Goal: Information Seeking & Learning: Understand process/instructions

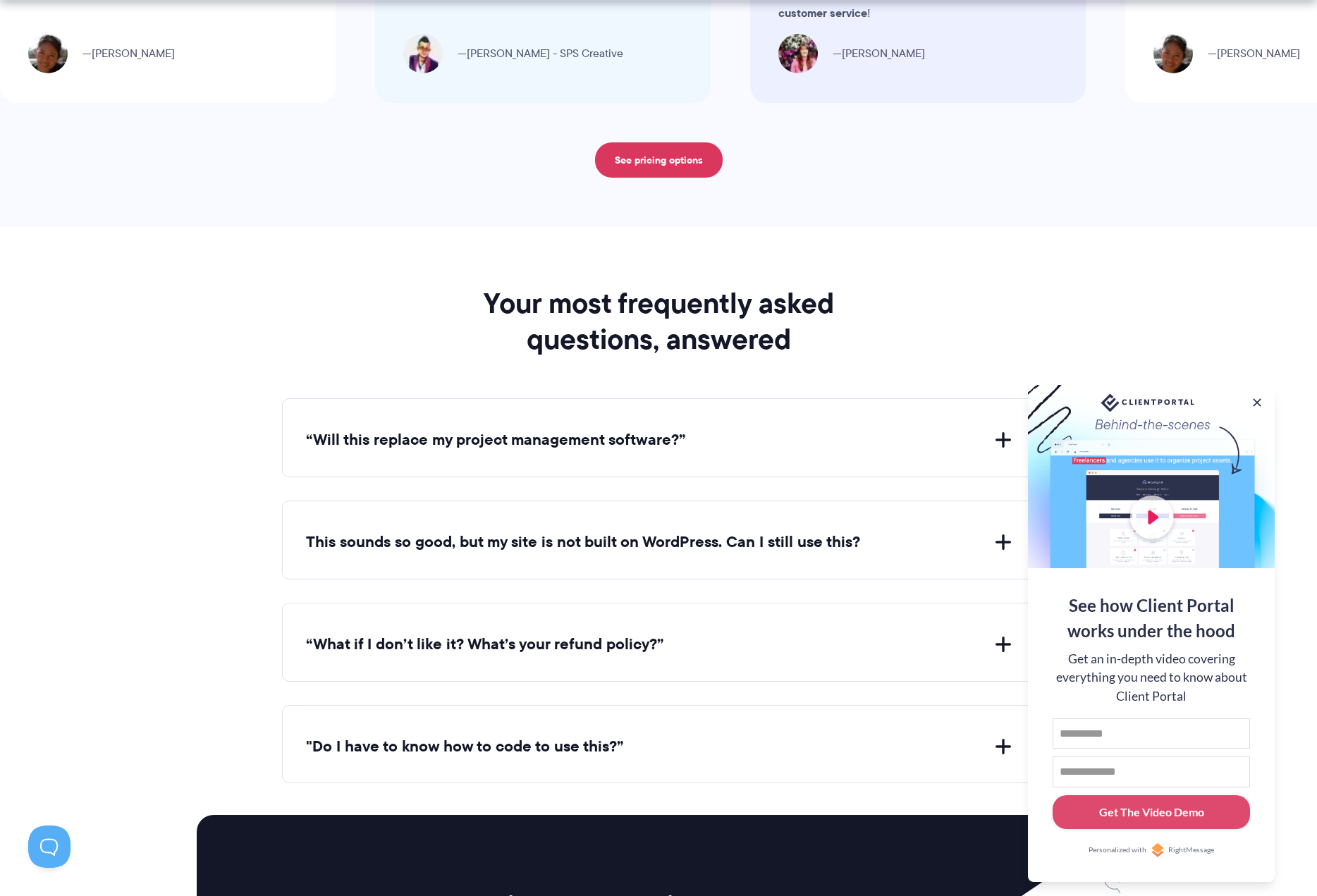
scroll to position [5208, 0]
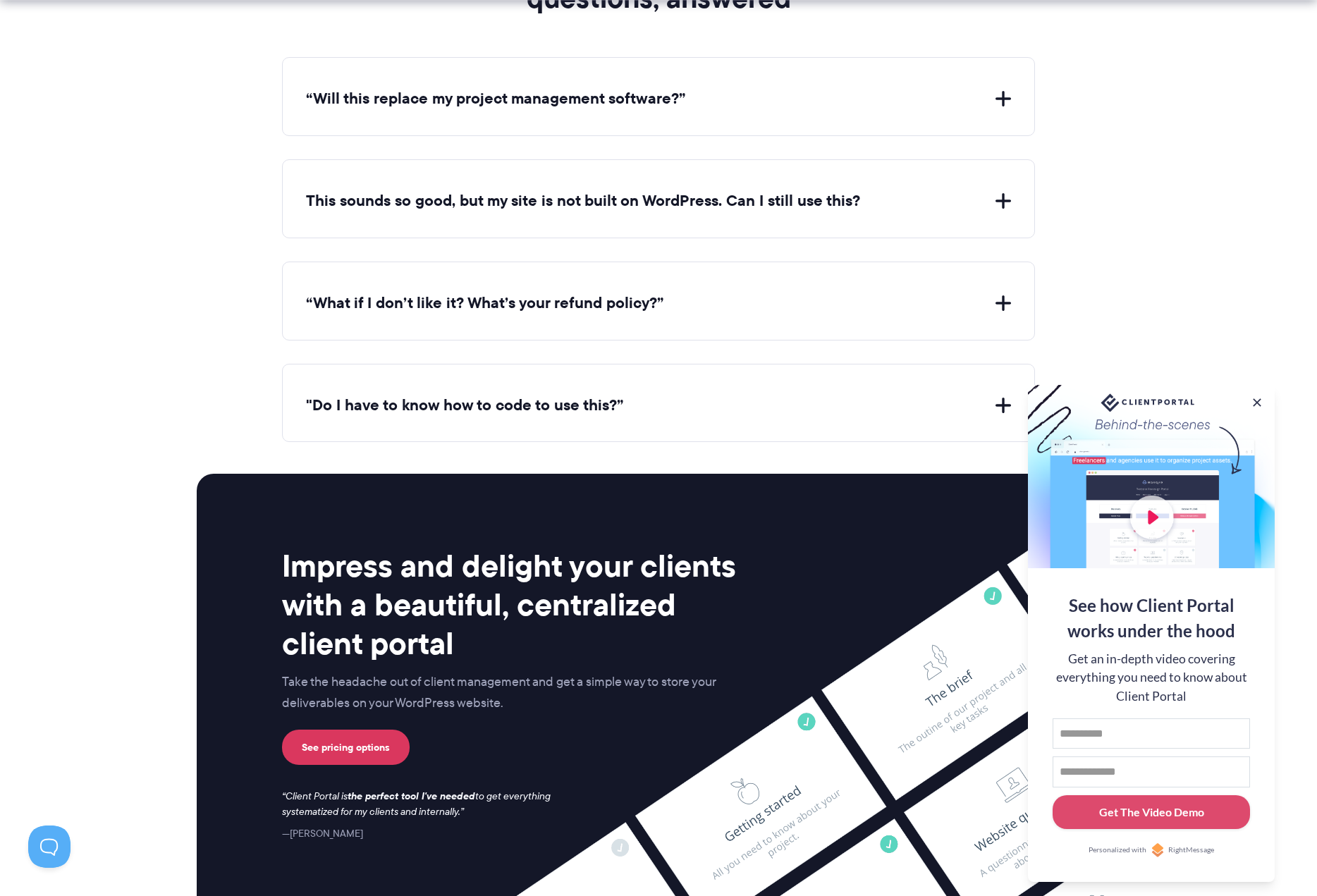
click at [516, 96] on button "“Will this replace my project management software?”" at bounding box center [658, 99] width 705 height 22
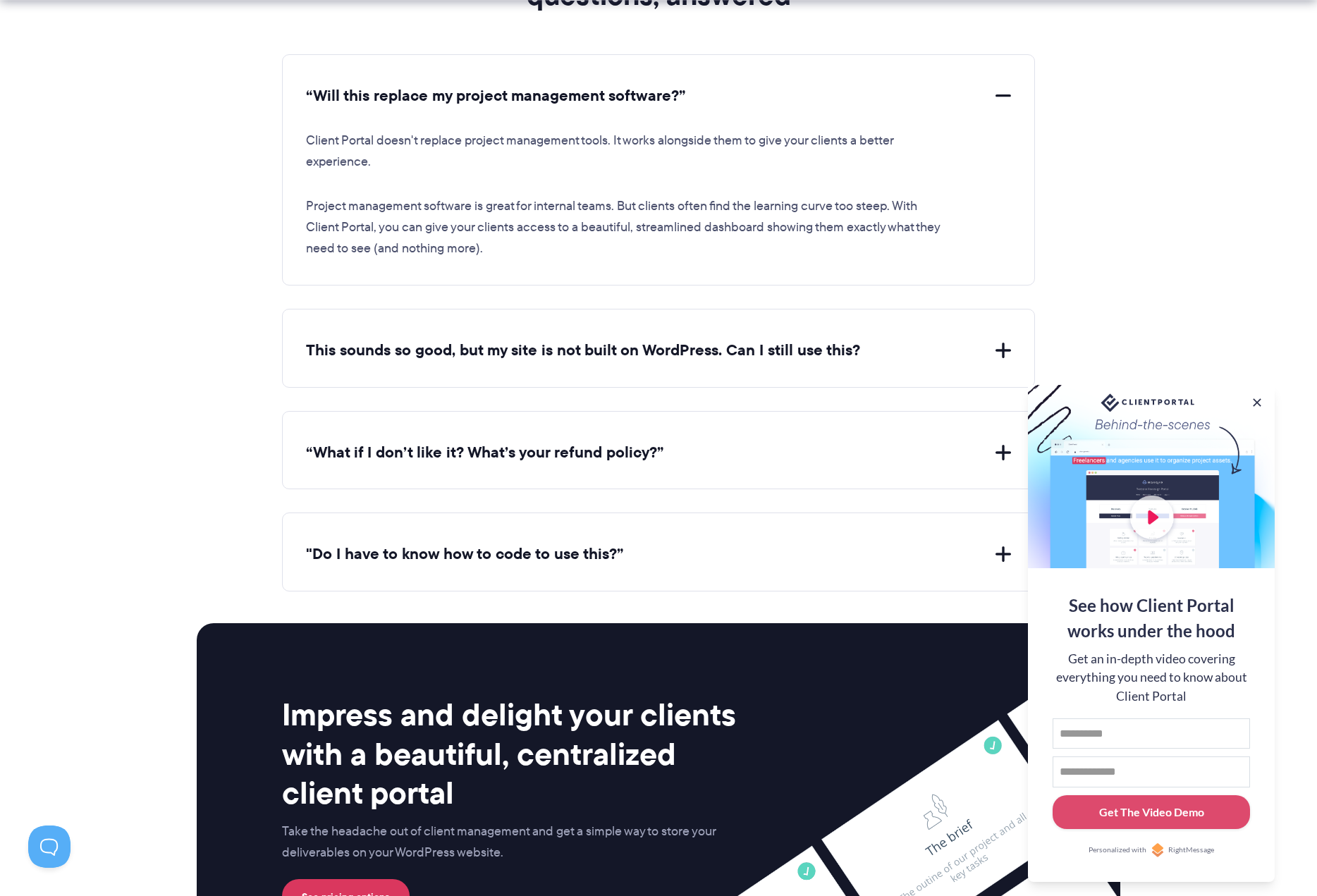
scroll to position [5211, 0]
click at [605, 340] on button "This sounds so good, but my site is not built on WordPress. Can I still use thi…" at bounding box center [658, 351] width 705 height 22
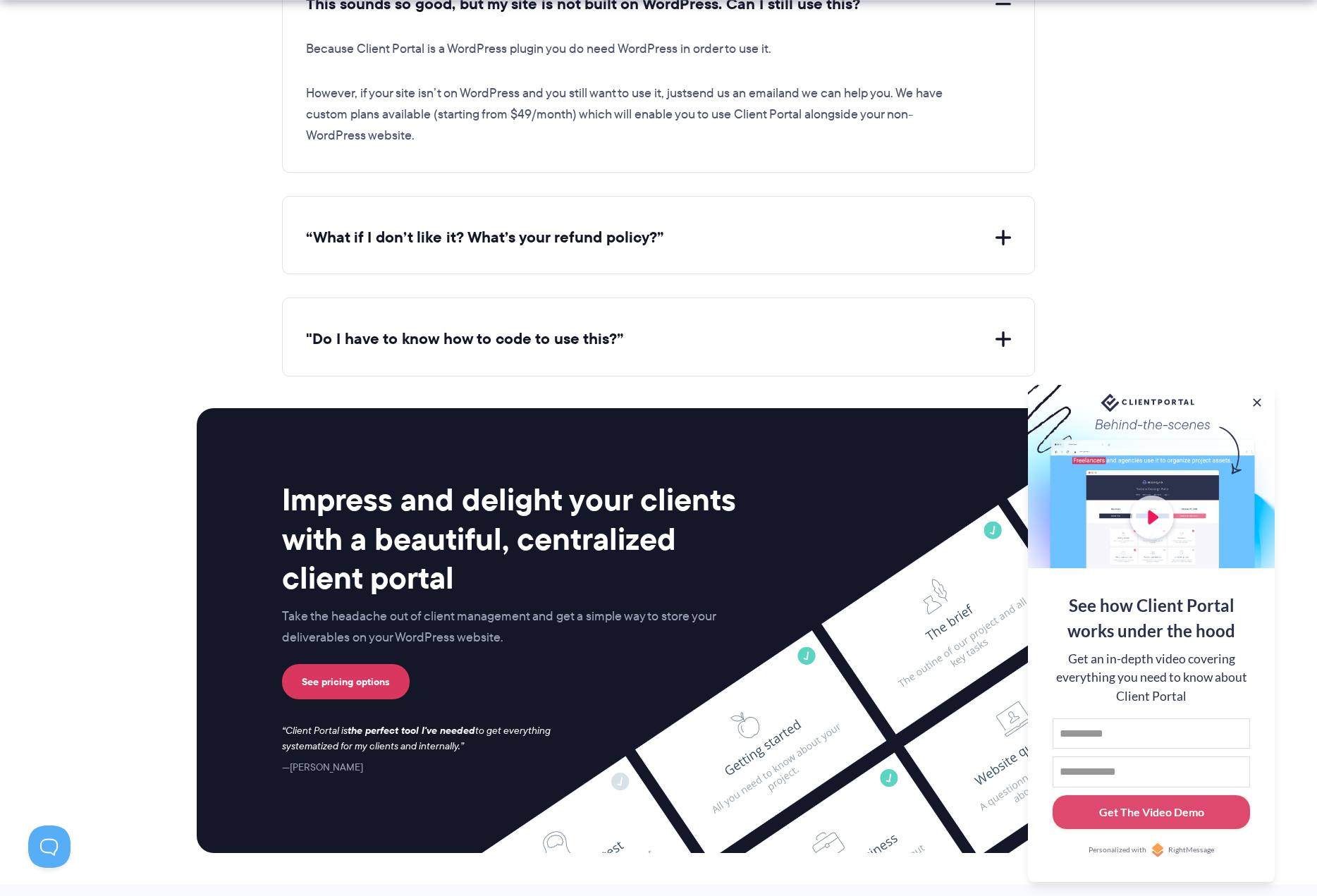
scroll to position [5559, 0]
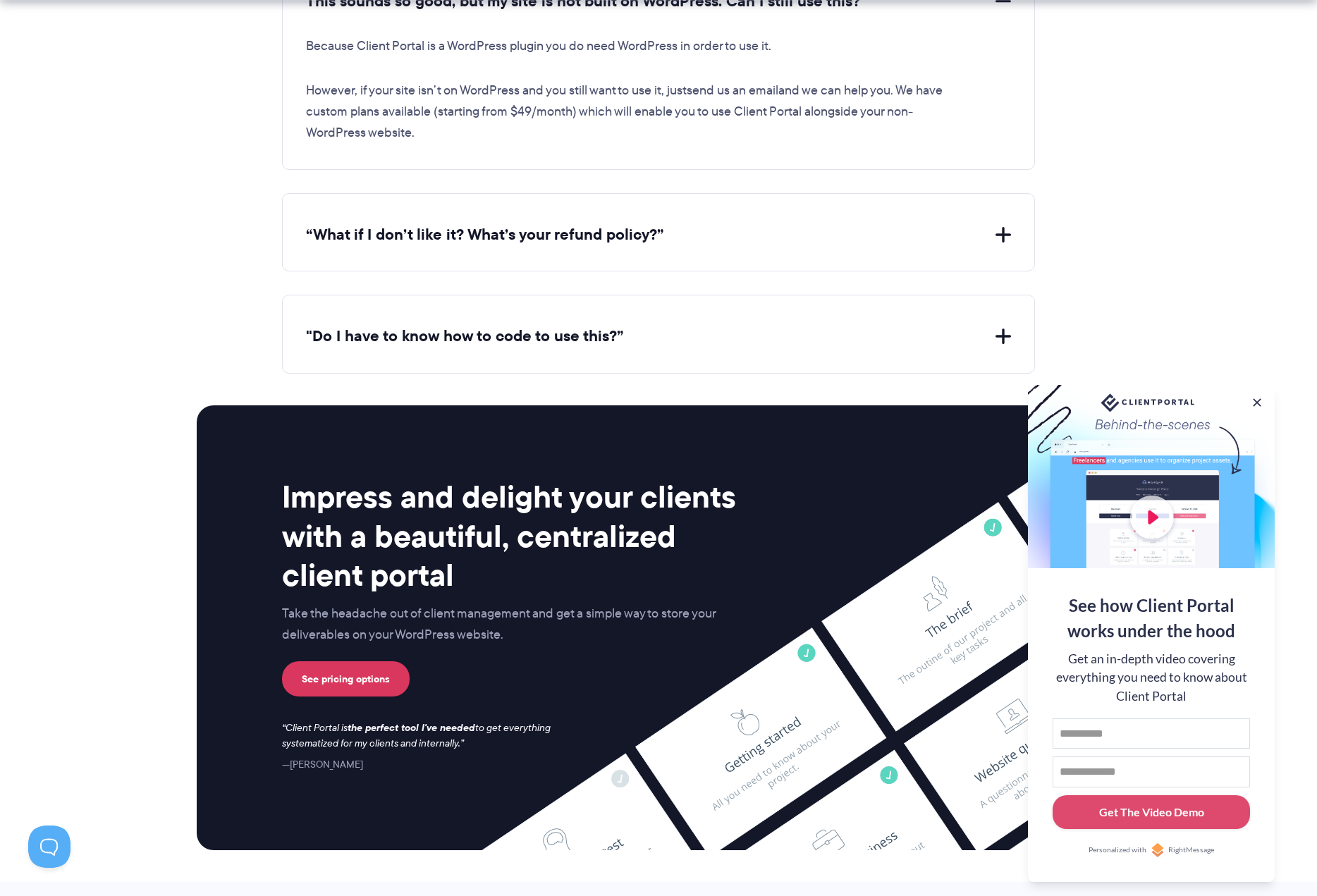
click at [525, 224] on button "“What if I don’t like it? What’s your refund policy?”" at bounding box center [658, 235] width 705 height 22
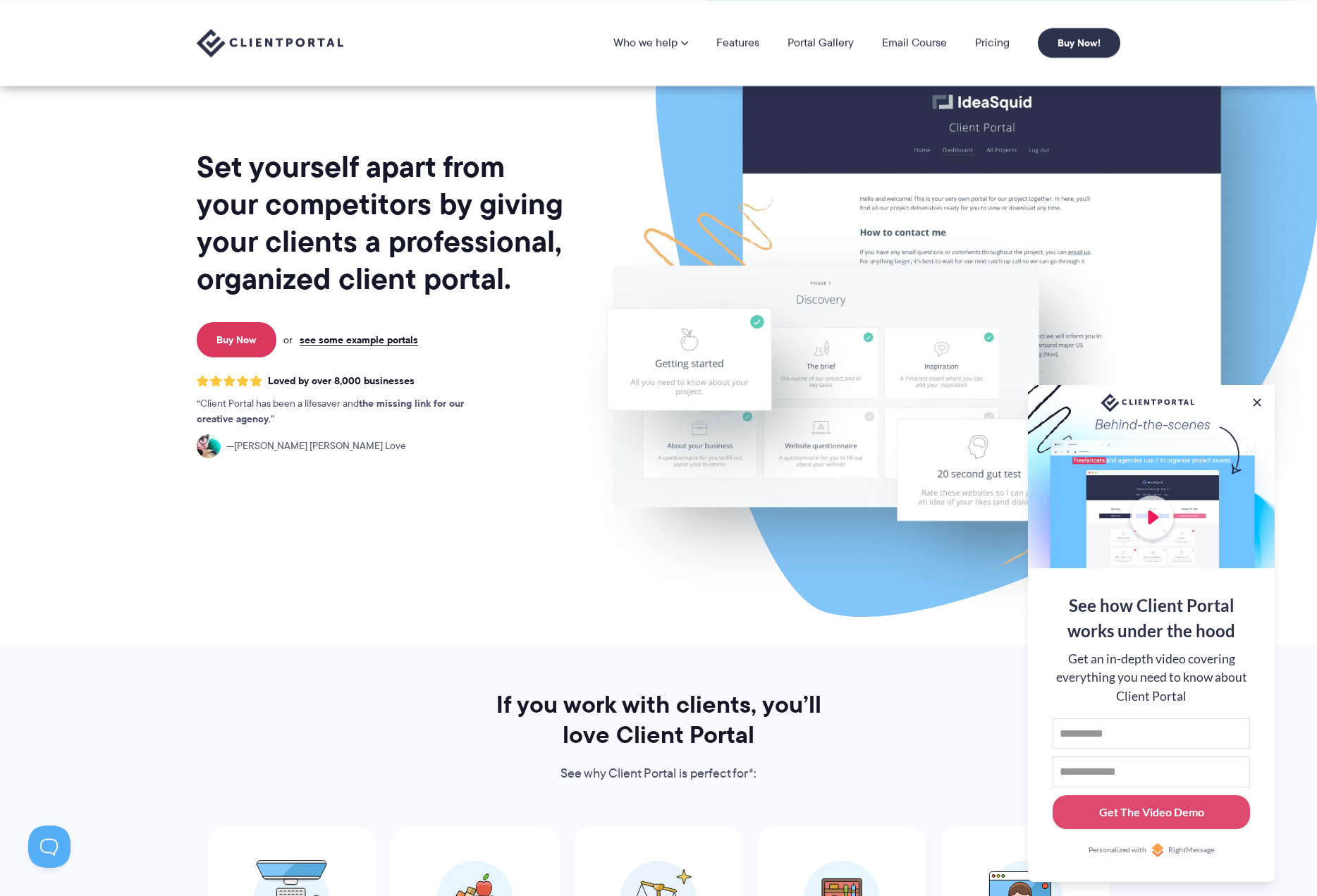
scroll to position [0, 0]
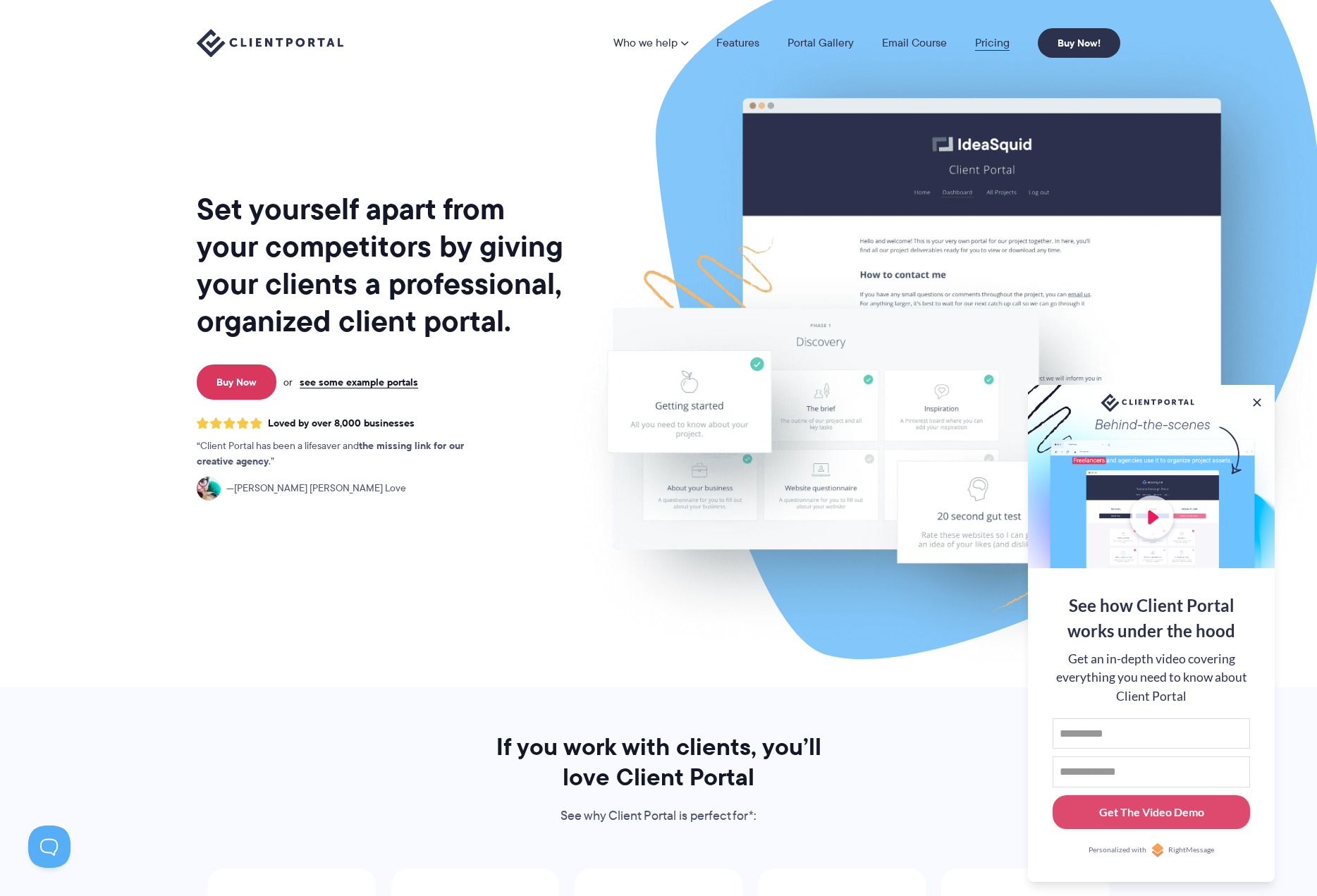
click at [995, 41] on link "Pricing" at bounding box center [992, 42] width 35 height 11
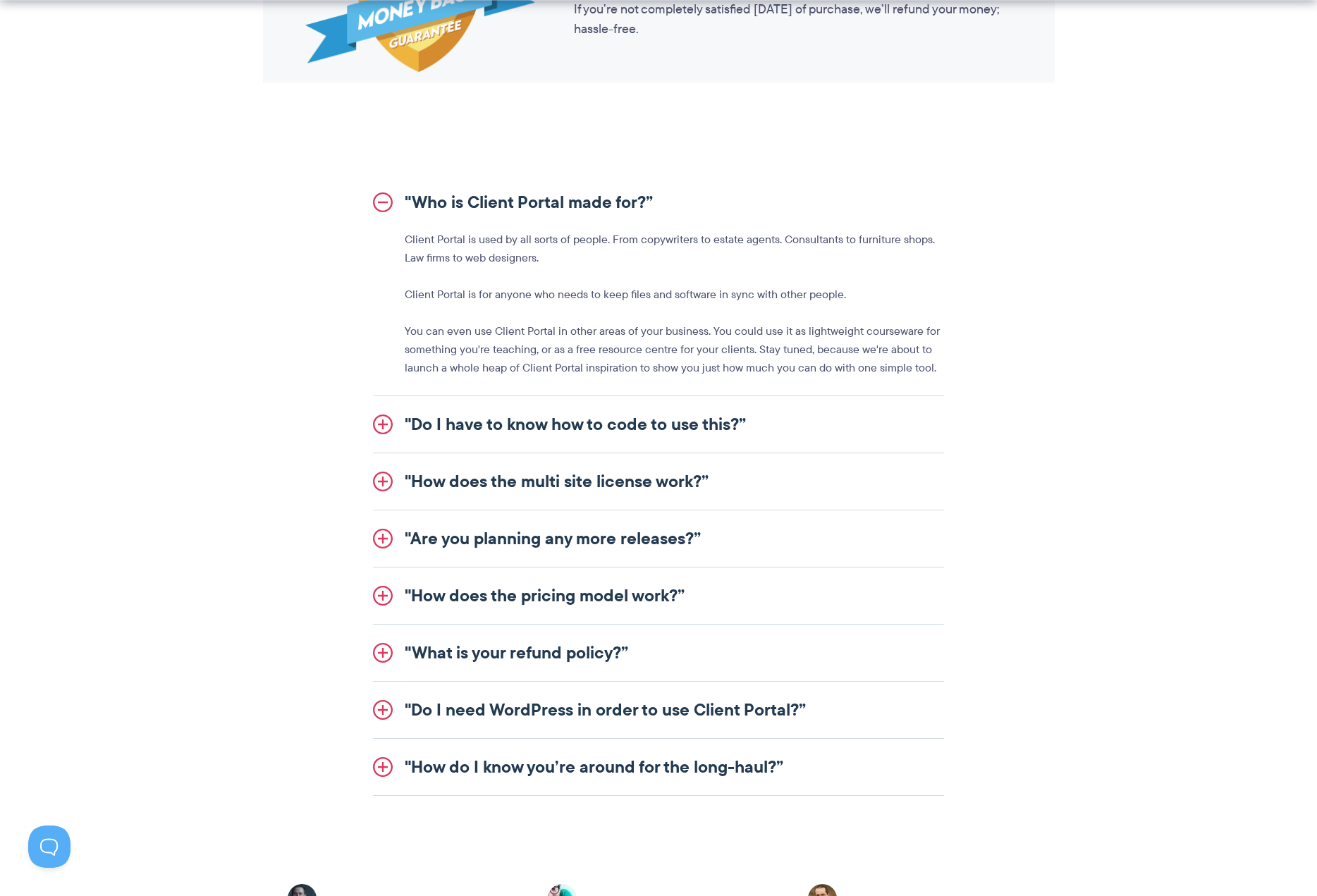
scroll to position [1581, 0]
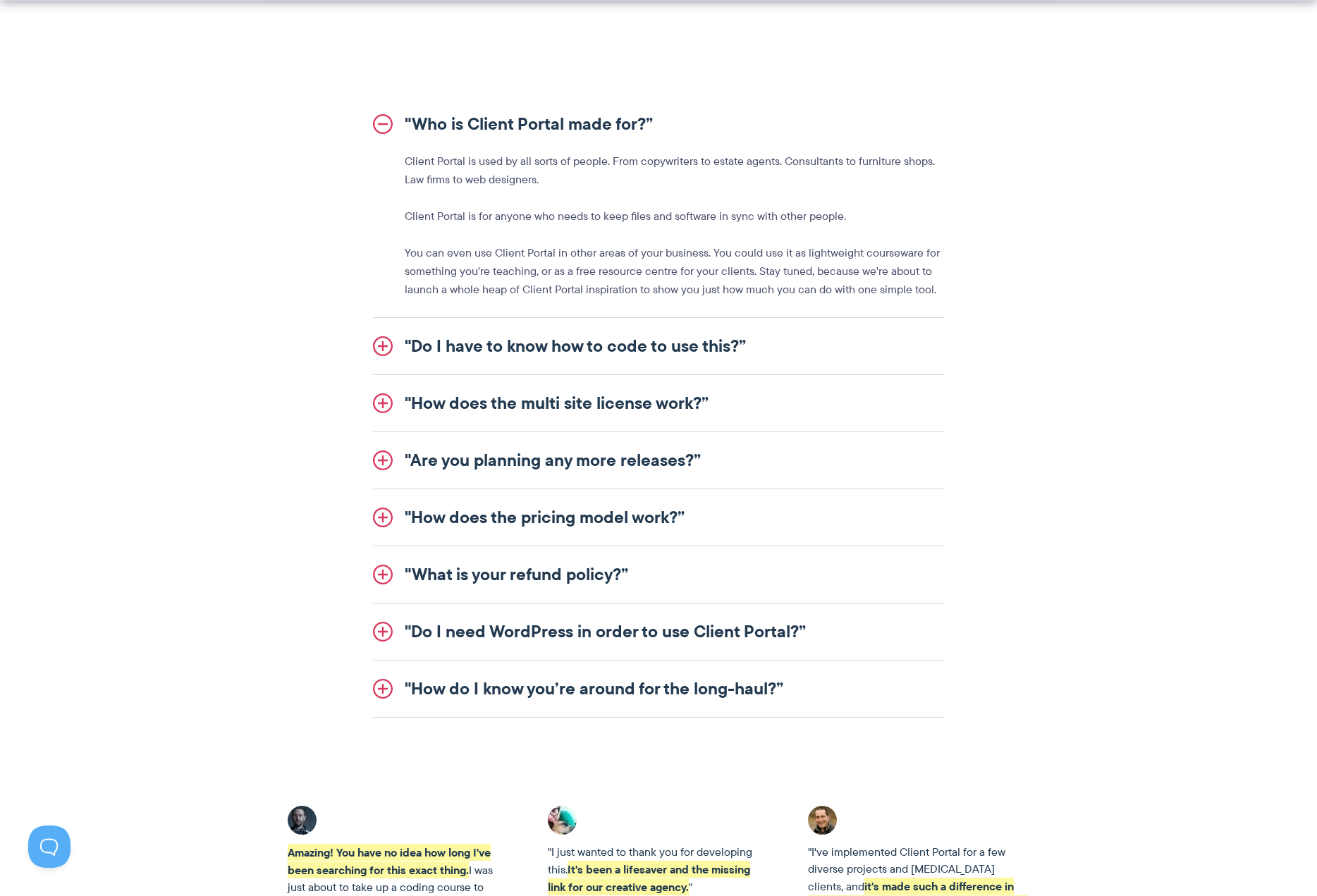
click at [552, 397] on link ""How does the multi site license work?”" at bounding box center [658, 403] width 571 height 57
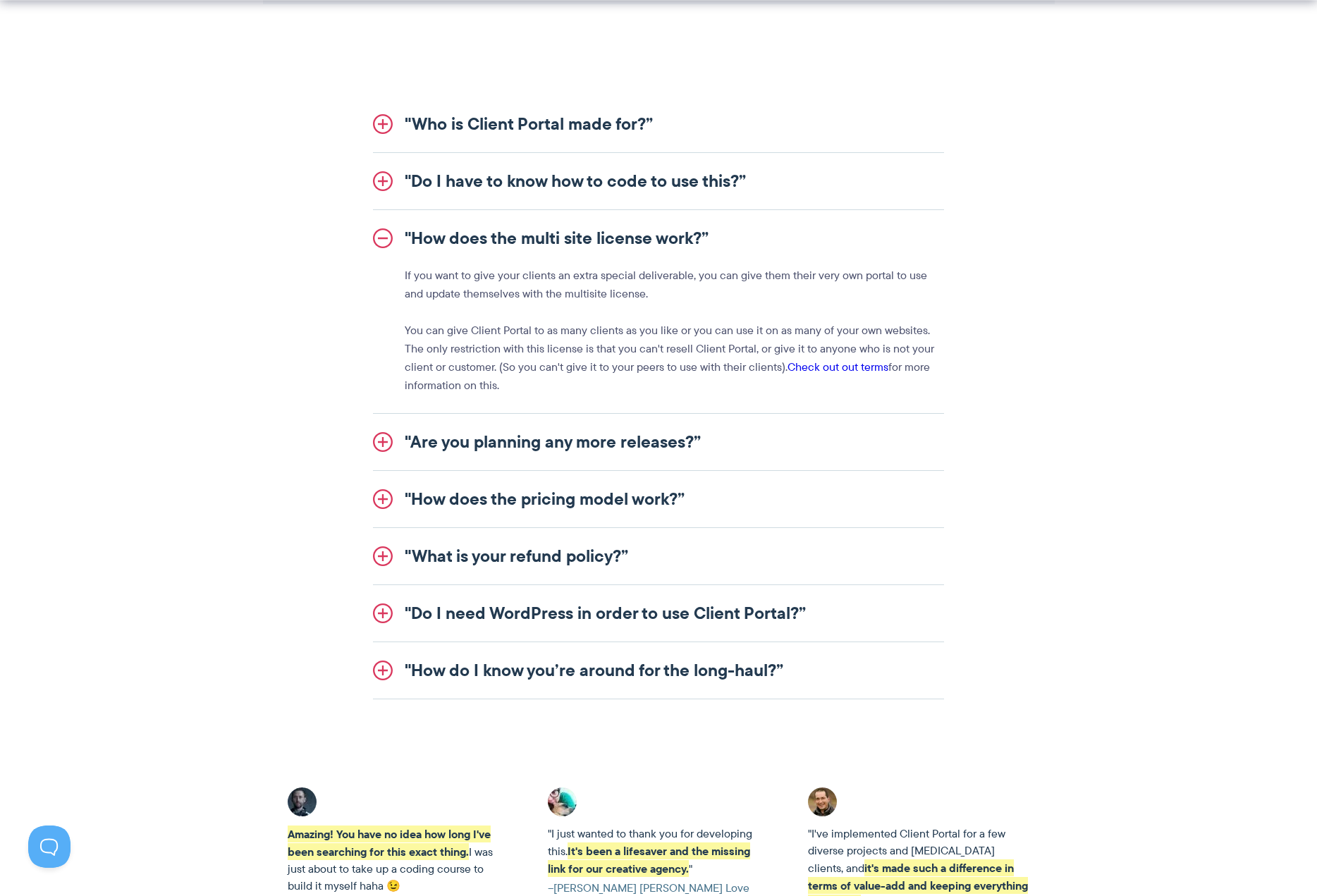
click at [588, 235] on link ""How does the multi site license work?”" at bounding box center [658, 238] width 571 height 57
click at [578, 446] on link ""Are you planning any more releases?”" at bounding box center [658, 442] width 571 height 57
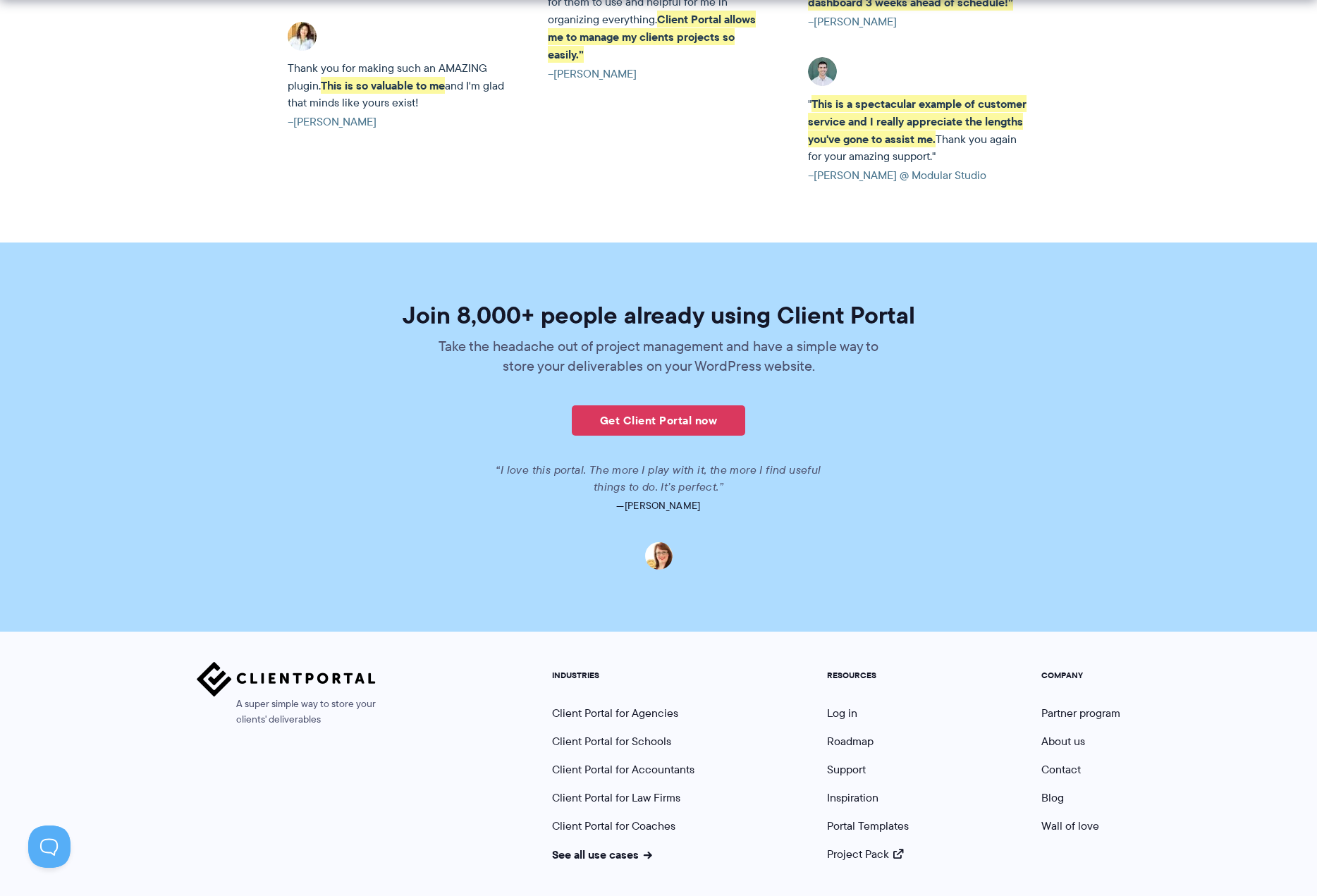
scroll to position [3189, 0]
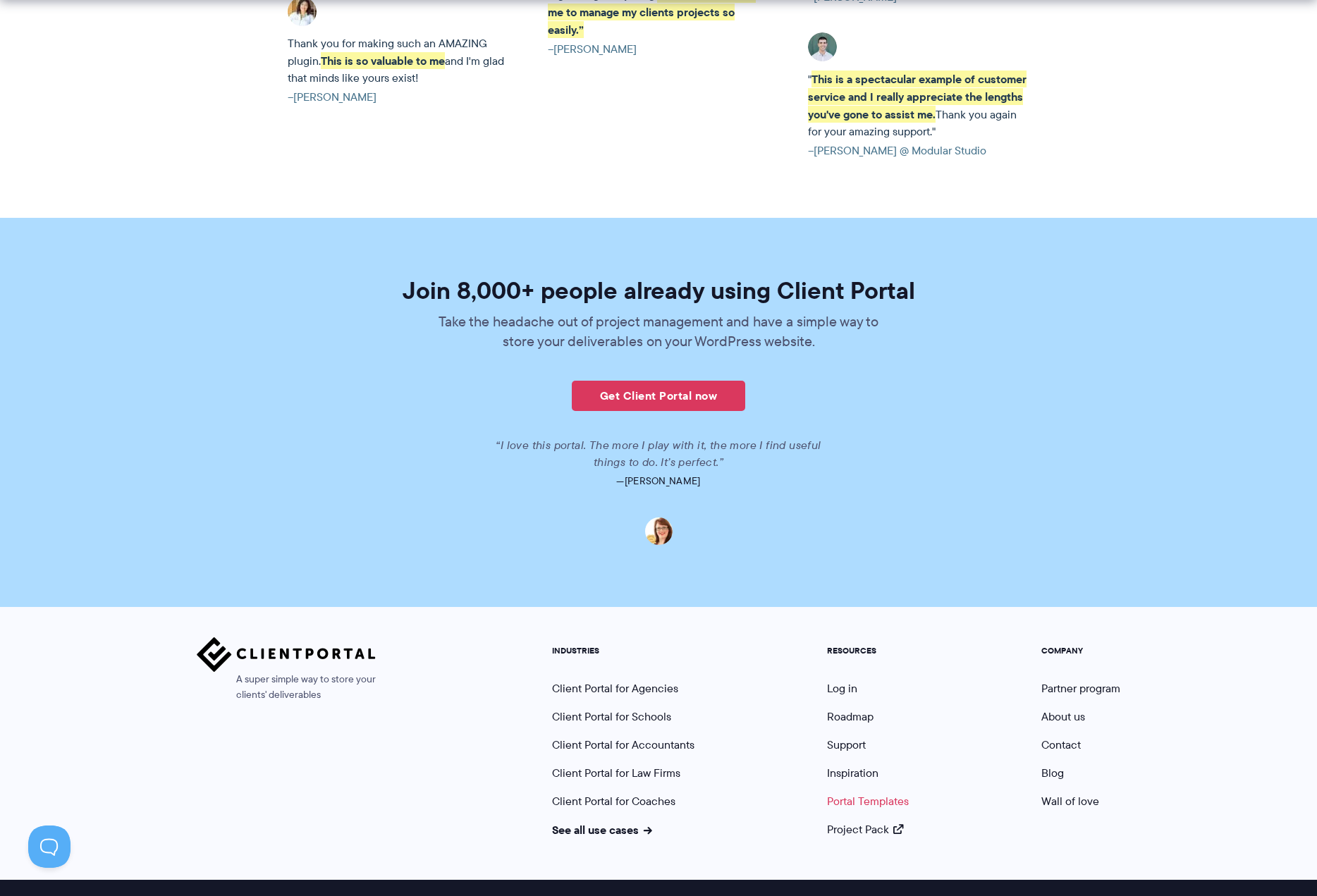
click at [864, 792] on link "Portal Templates" at bounding box center [867, 800] width 82 height 16
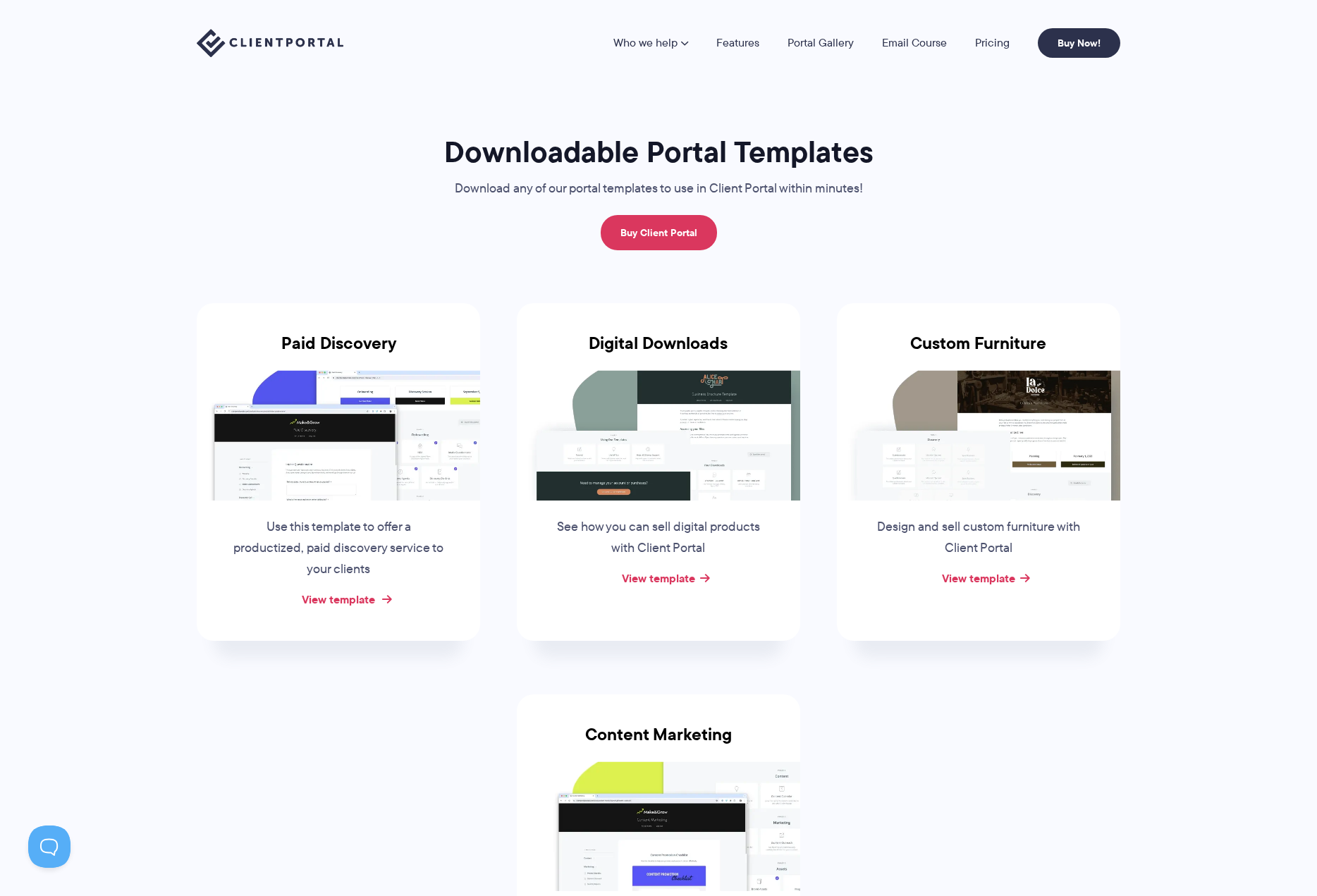
click at [337, 598] on link "View template" at bounding box center [339, 598] width 74 height 17
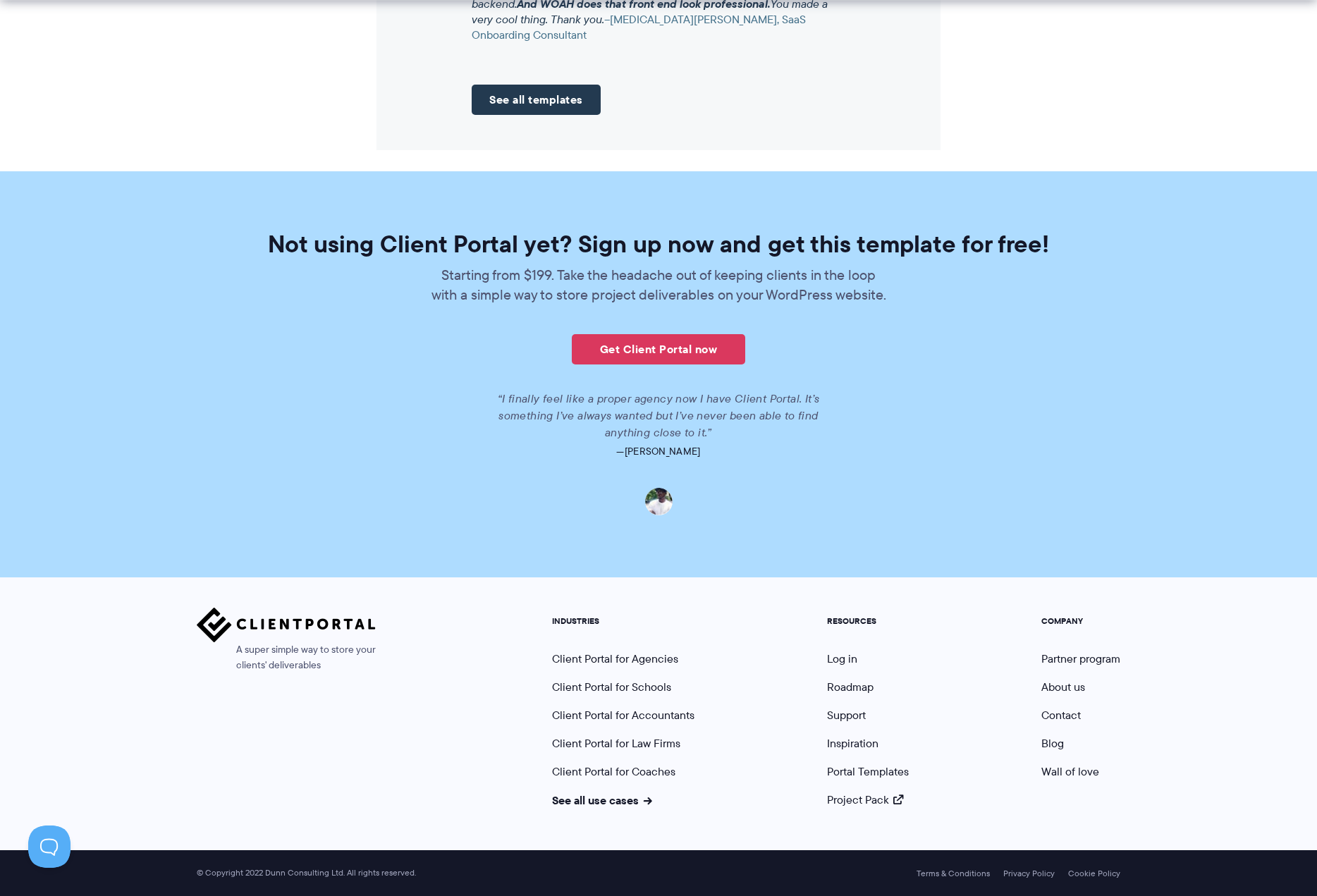
scroll to position [1987, 0]
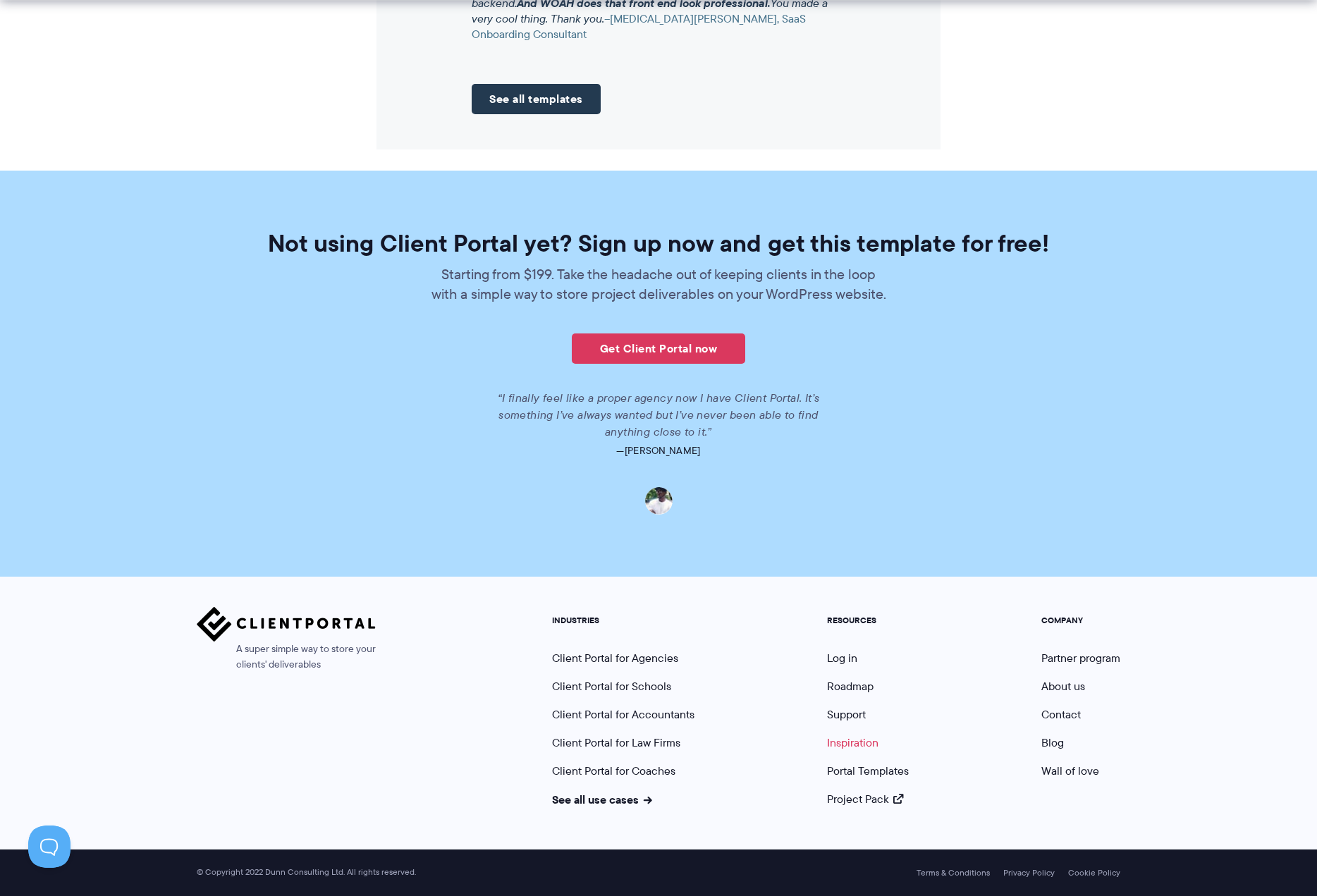
click at [852, 742] on link "Inspiration" at bounding box center [852, 743] width 52 height 16
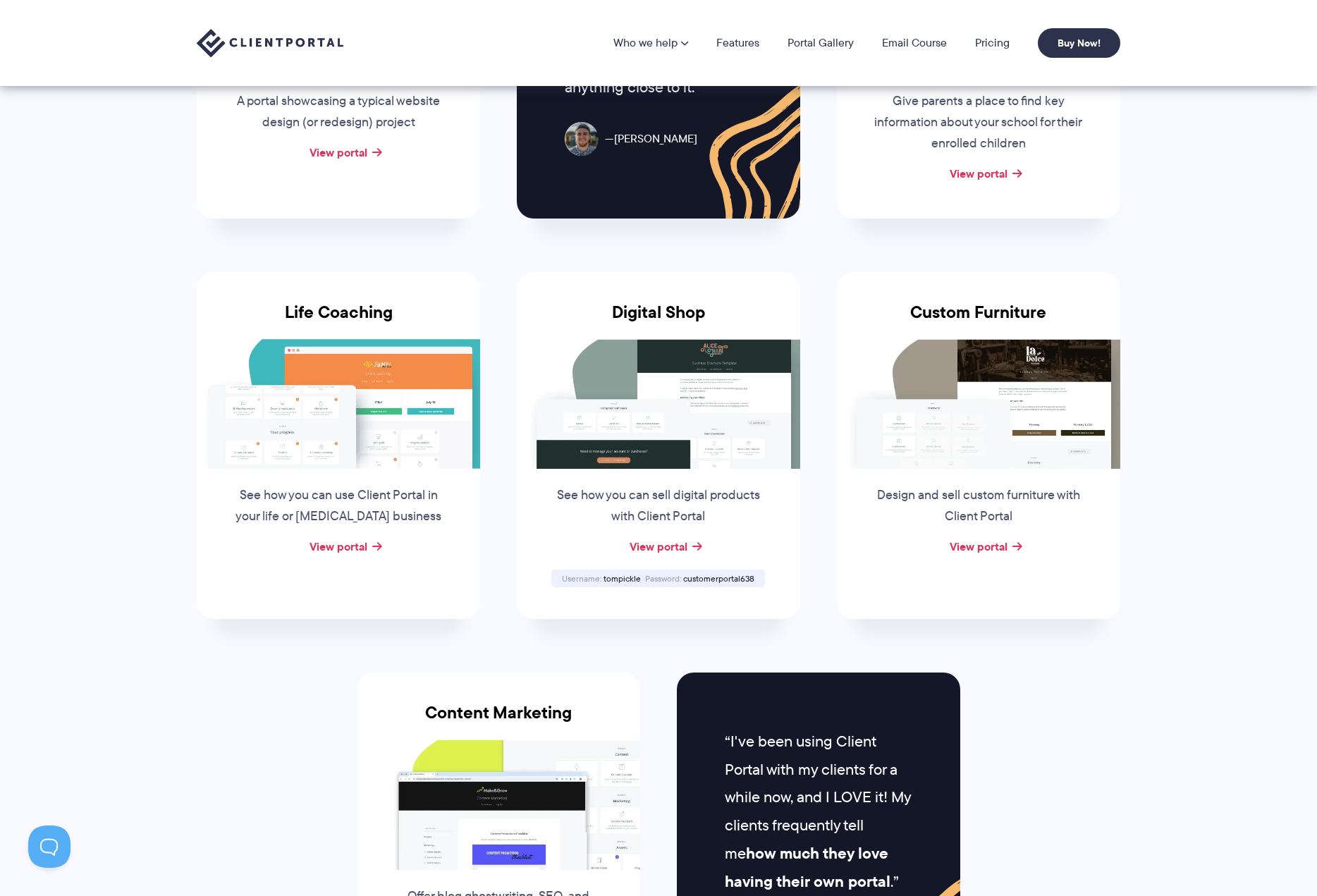
scroll to position [448, 0]
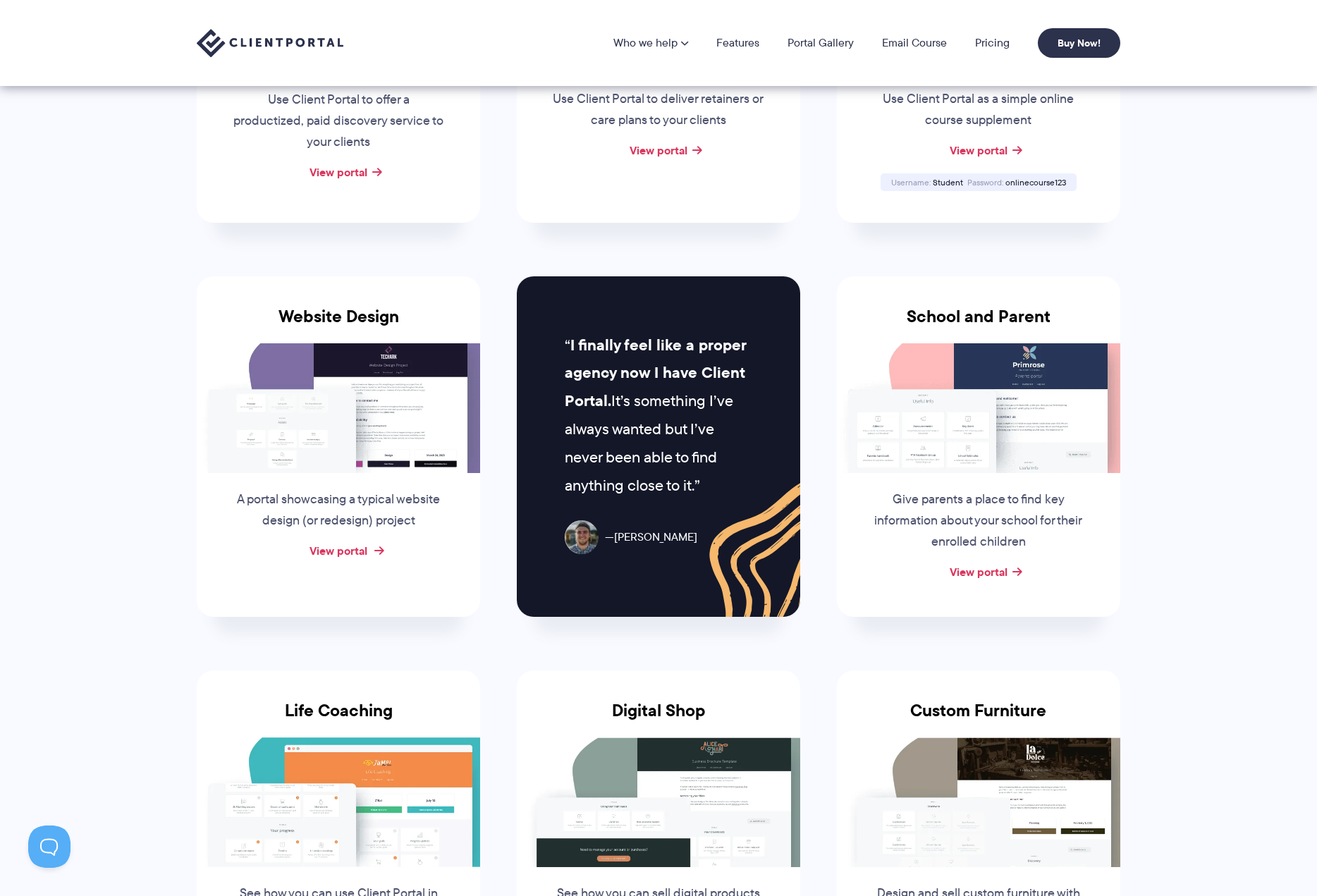
click at [340, 545] on link "View portal" at bounding box center [338, 550] width 58 height 17
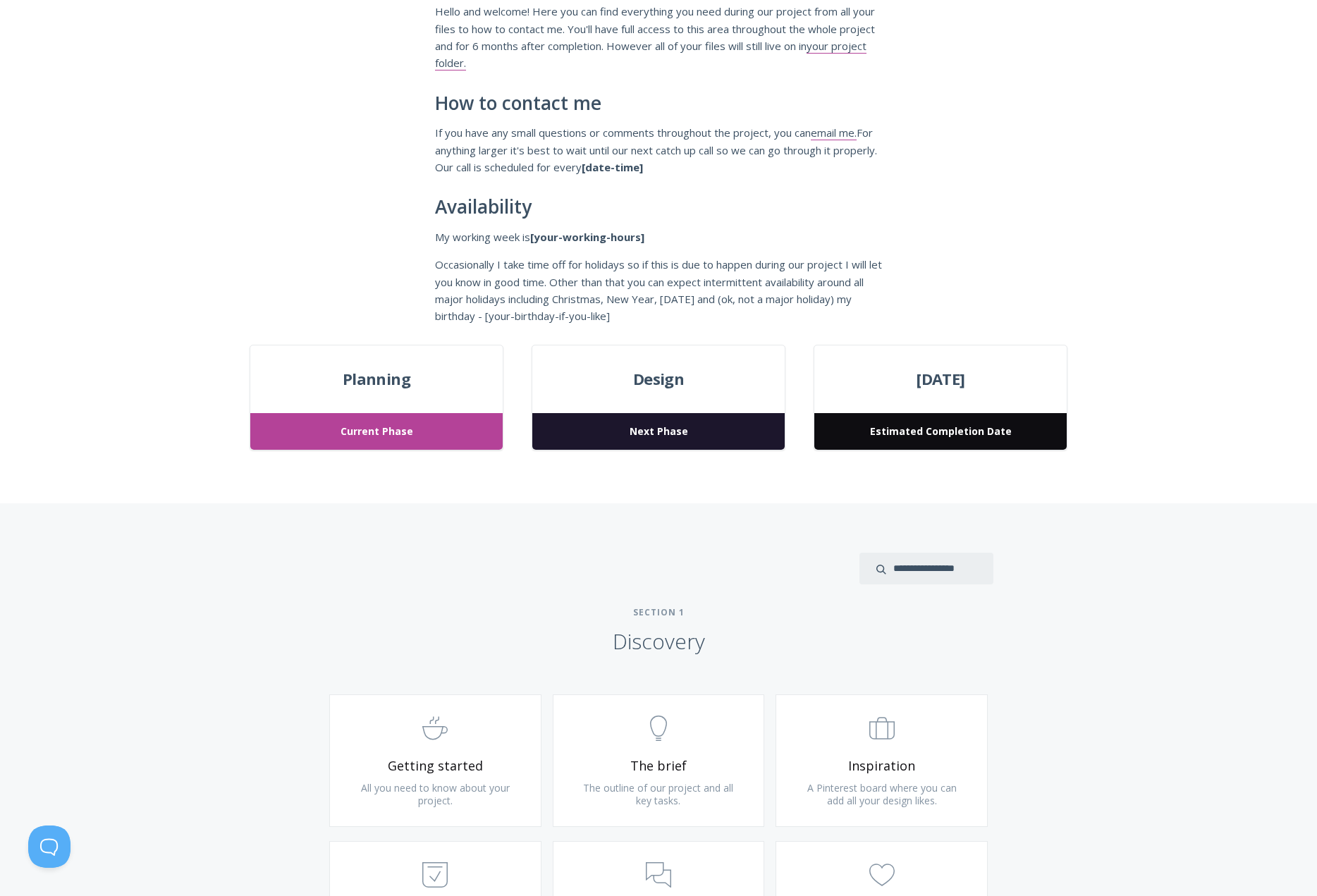
scroll to position [504, 0]
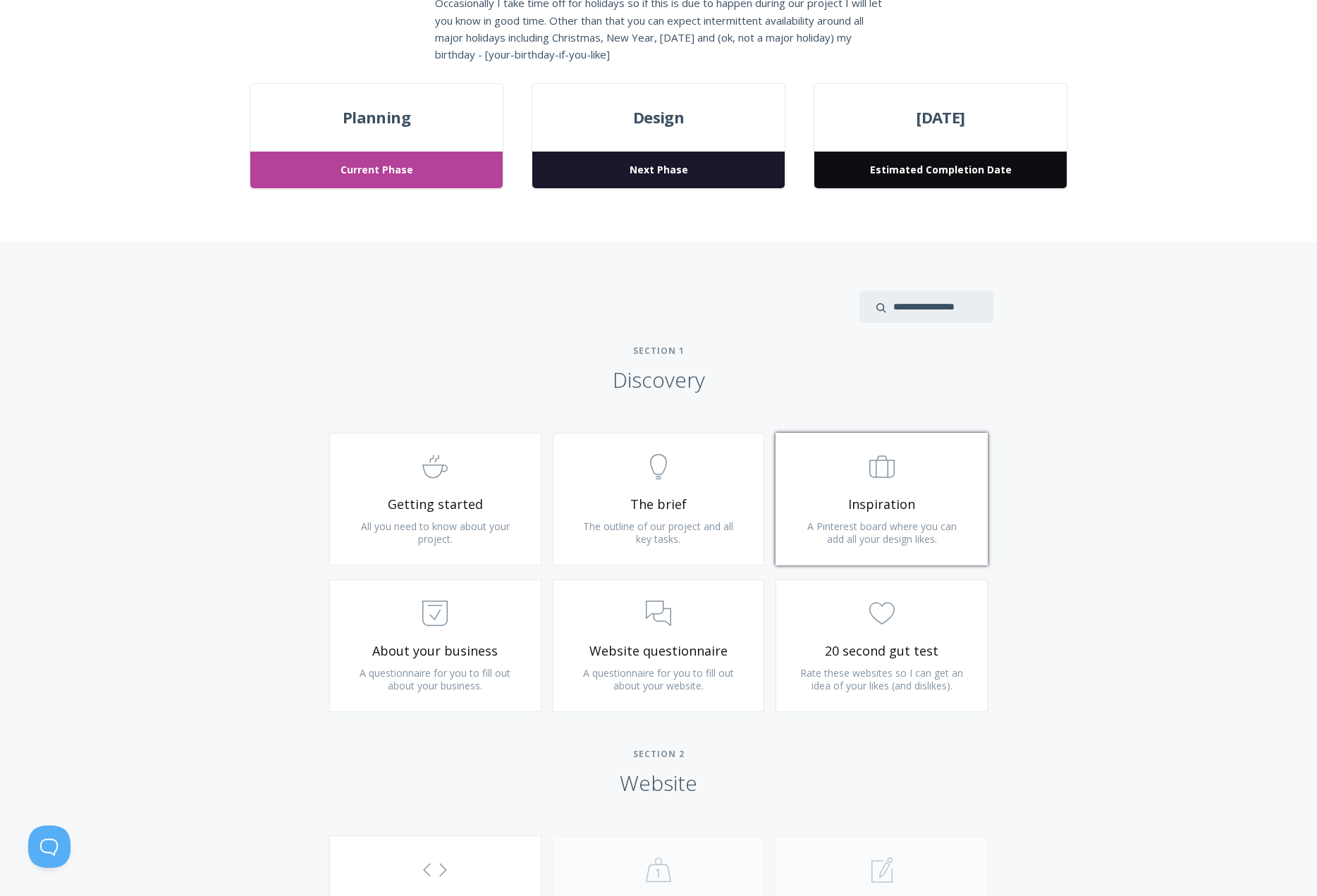
click at [859, 525] on span "A Pinterest board where you can add all your design likes." at bounding box center [881, 532] width 150 height 26
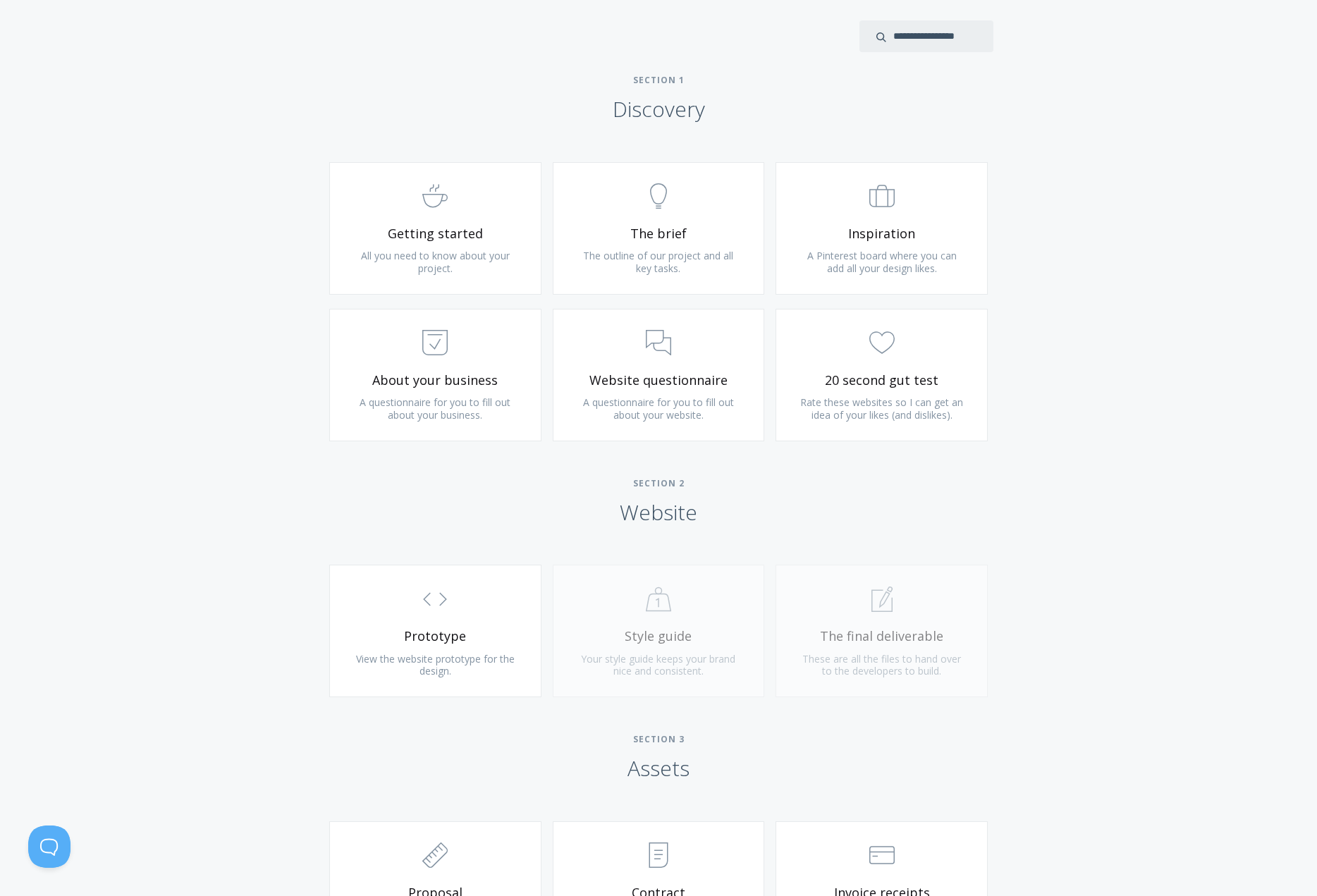
scroll to position [775, 0]
click at [408, 653] on span "View the website prototype for the design." at bounding box center [435, 664] width 159 height 26
click at [650, 628] on div ".st0{fill:none;stroke:#000000;stroke-width:2;stroke-miterlimit:10;} Untitled-20…" at bounding box center [659, 637] width 223 height 147
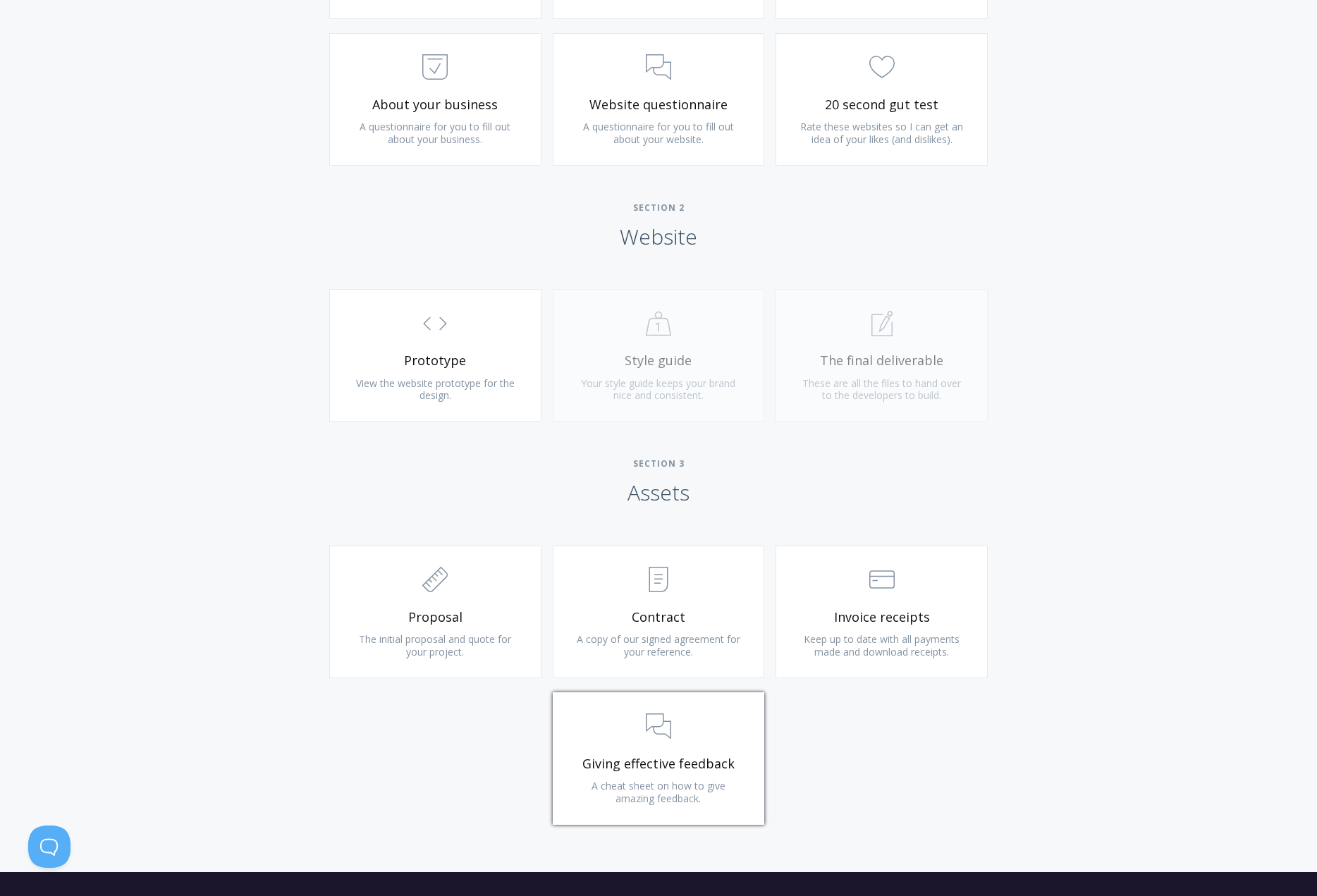
scroll to position [1014, 0]
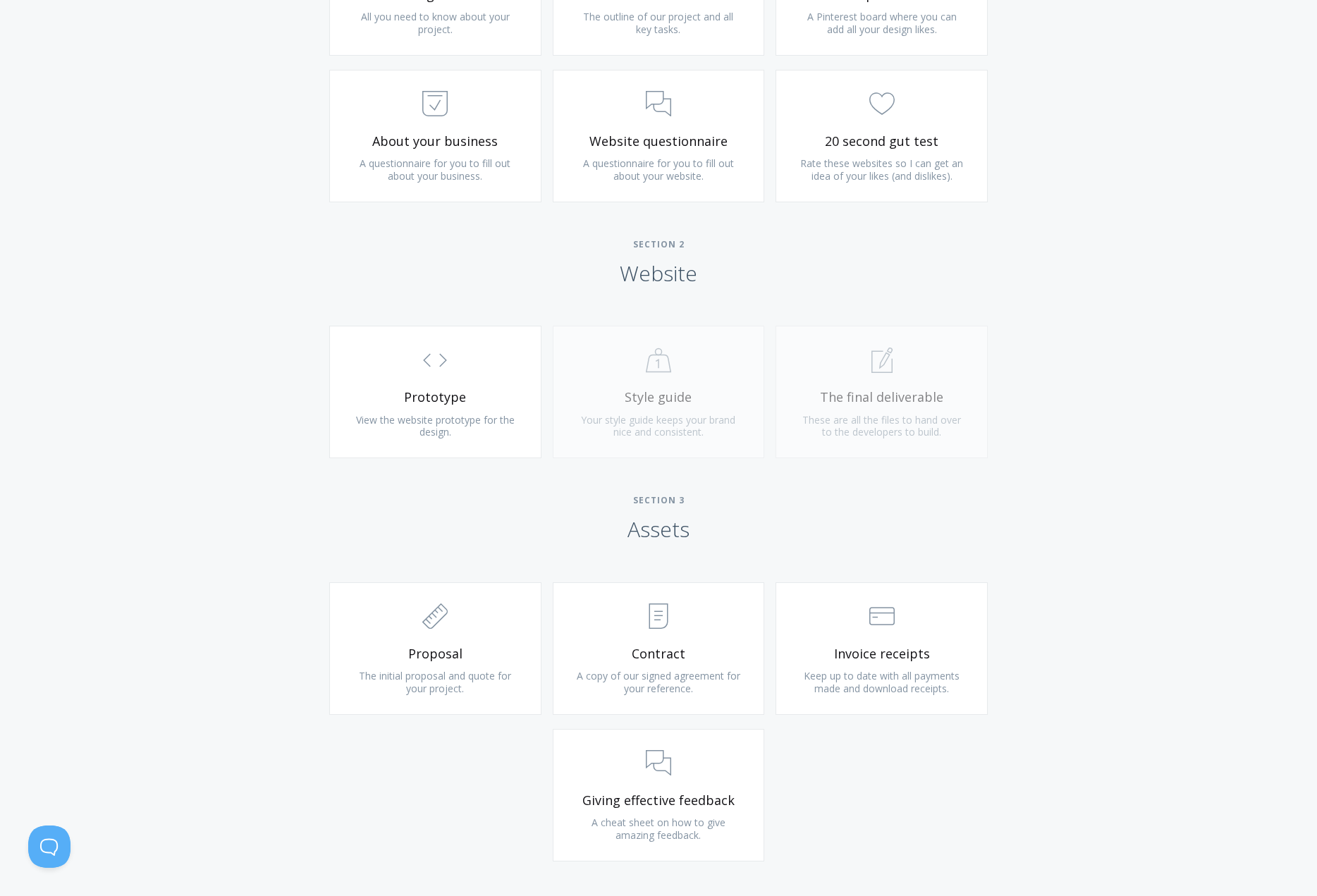
click at [886, 389] on div ".st0{fill:none;stroke:#000000;stroke-width:2;stroke-miterlimit:10;} 1. General …" at bounding box center [881, 399] width 223 height 147
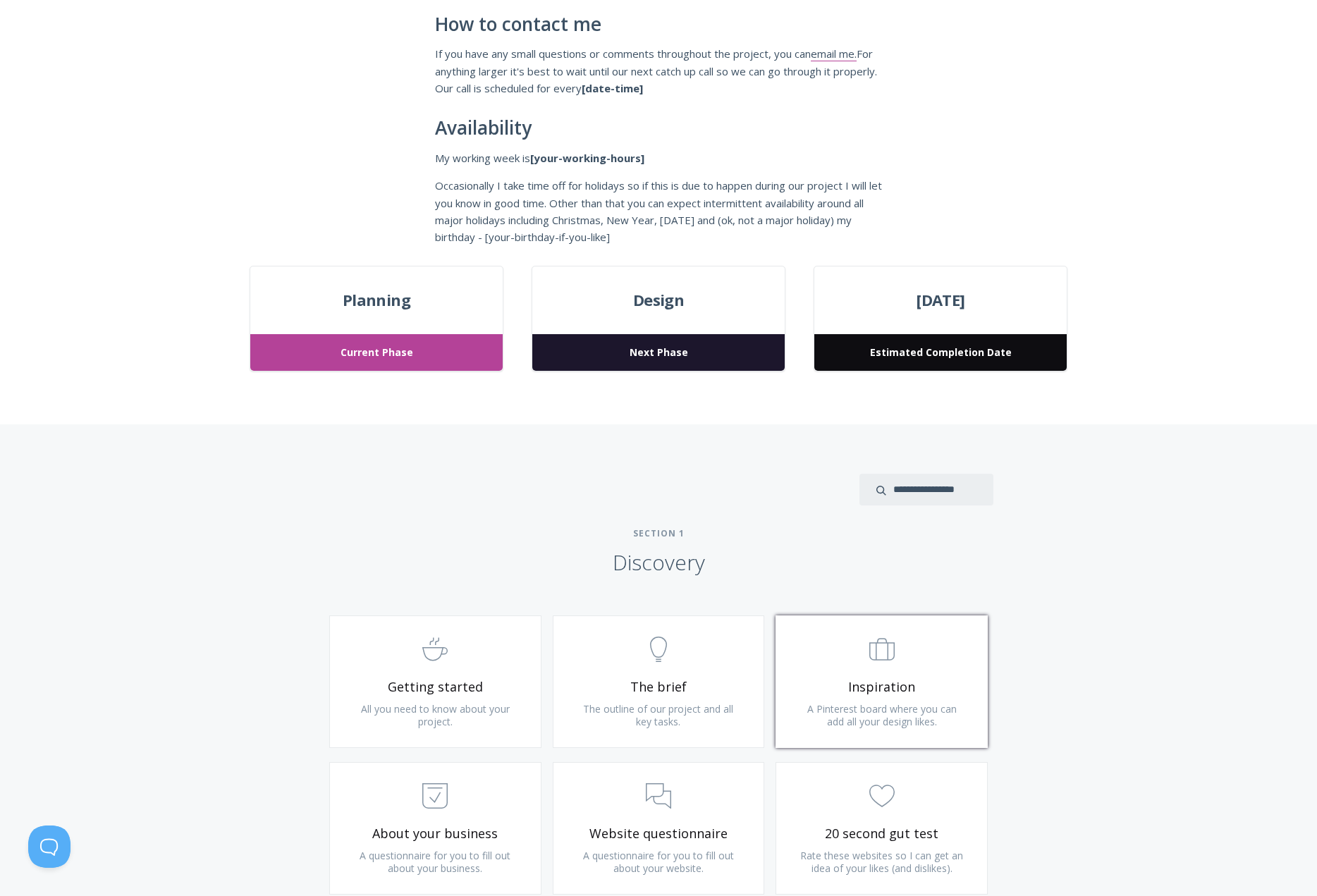
scroll to position [0, 0]
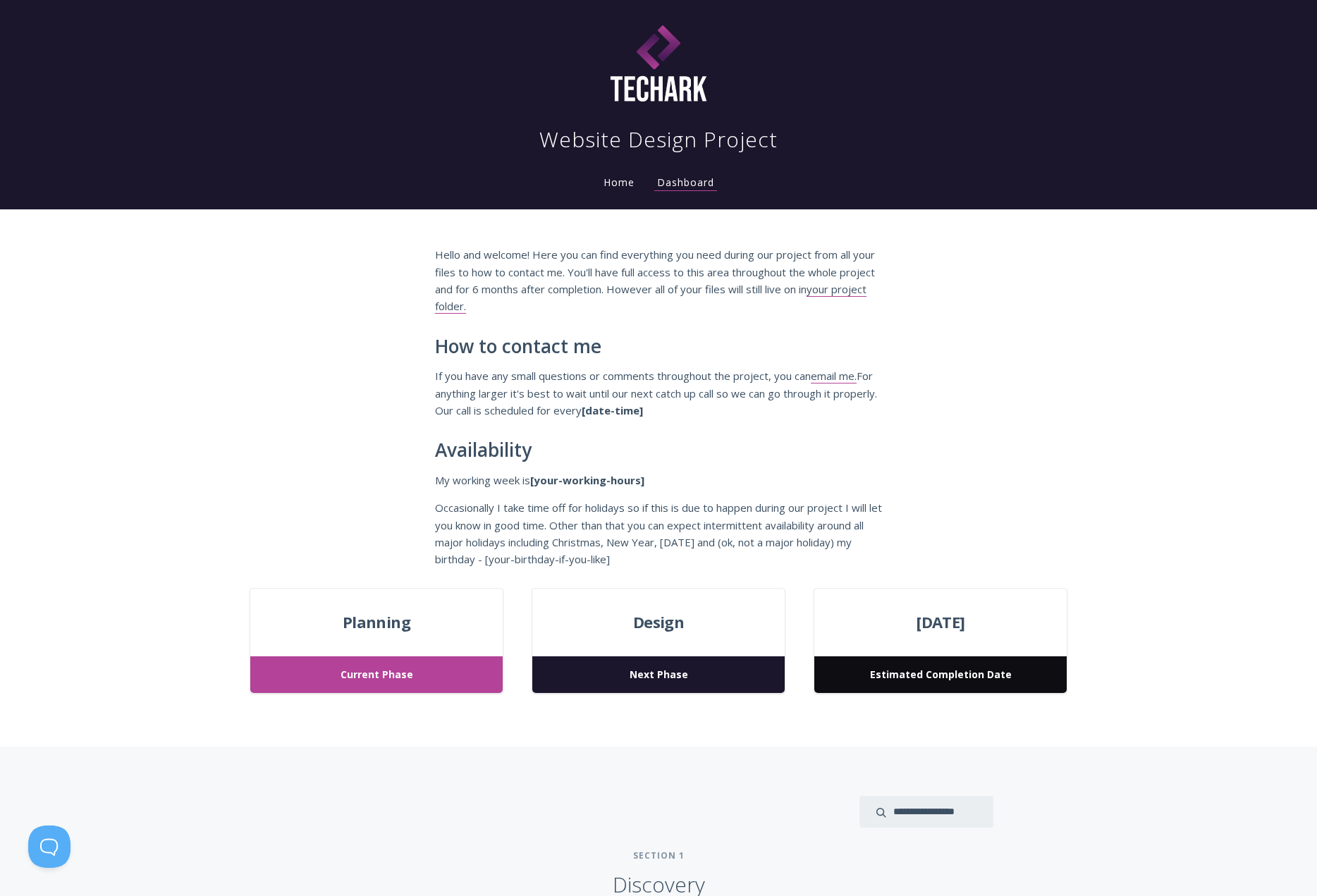
click at [617, 184] on link "Home" at bounding box center [618, 181] width 37 height 13
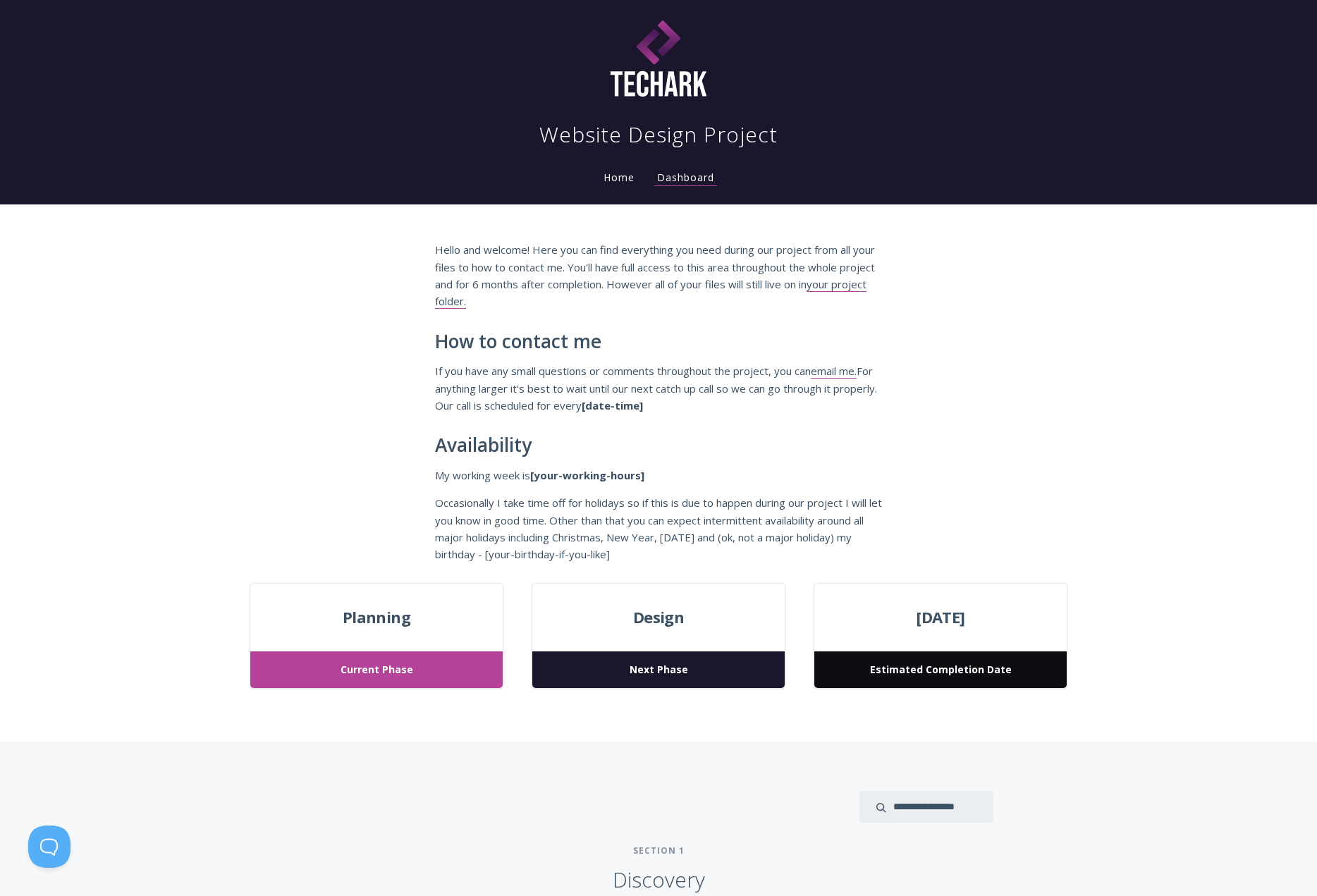
scroll to position [6, 0]
click at [454, 300] on link "your project folder." at bounding box center [650, 292] width 432 height 32
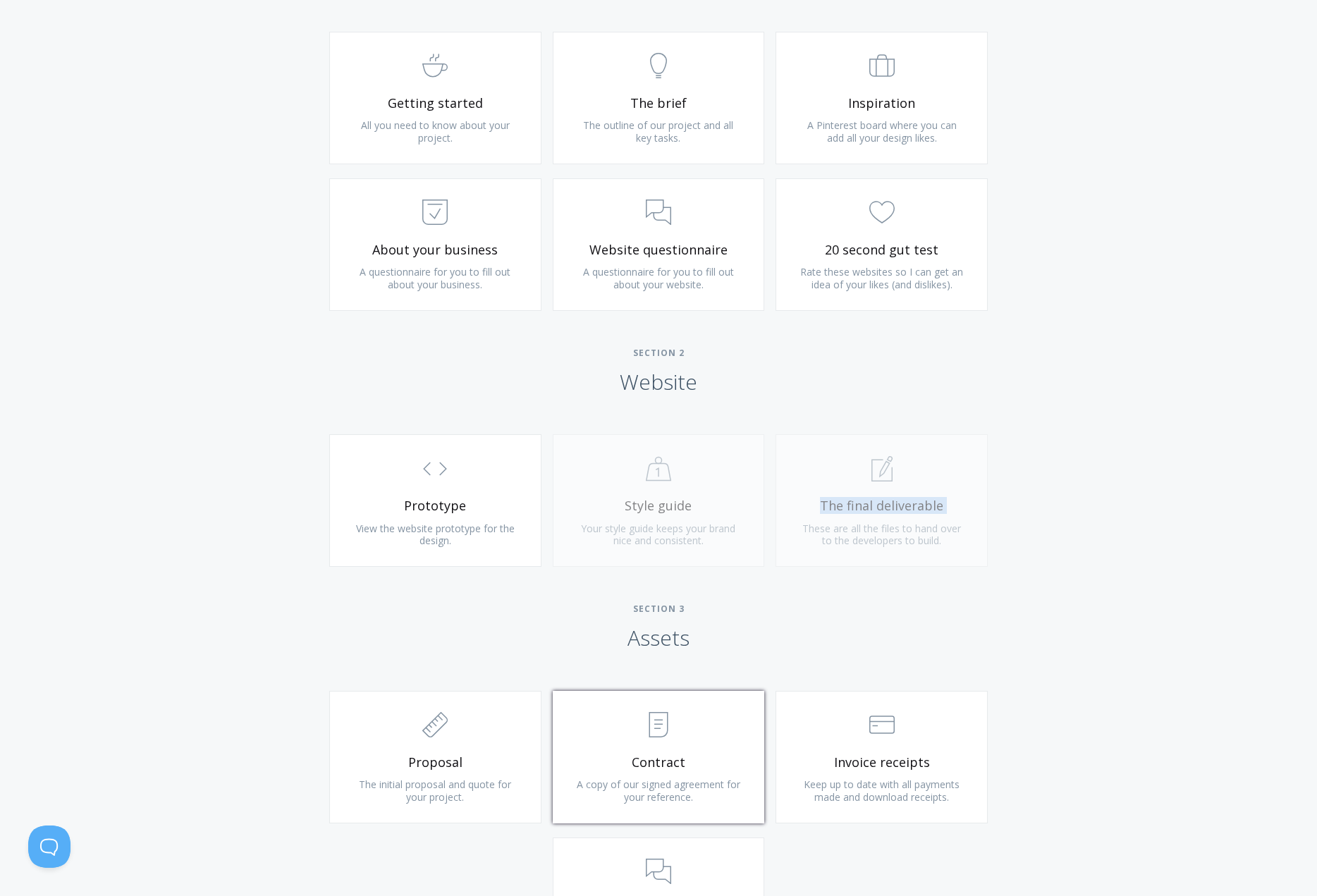
scroll to position [787, 0]
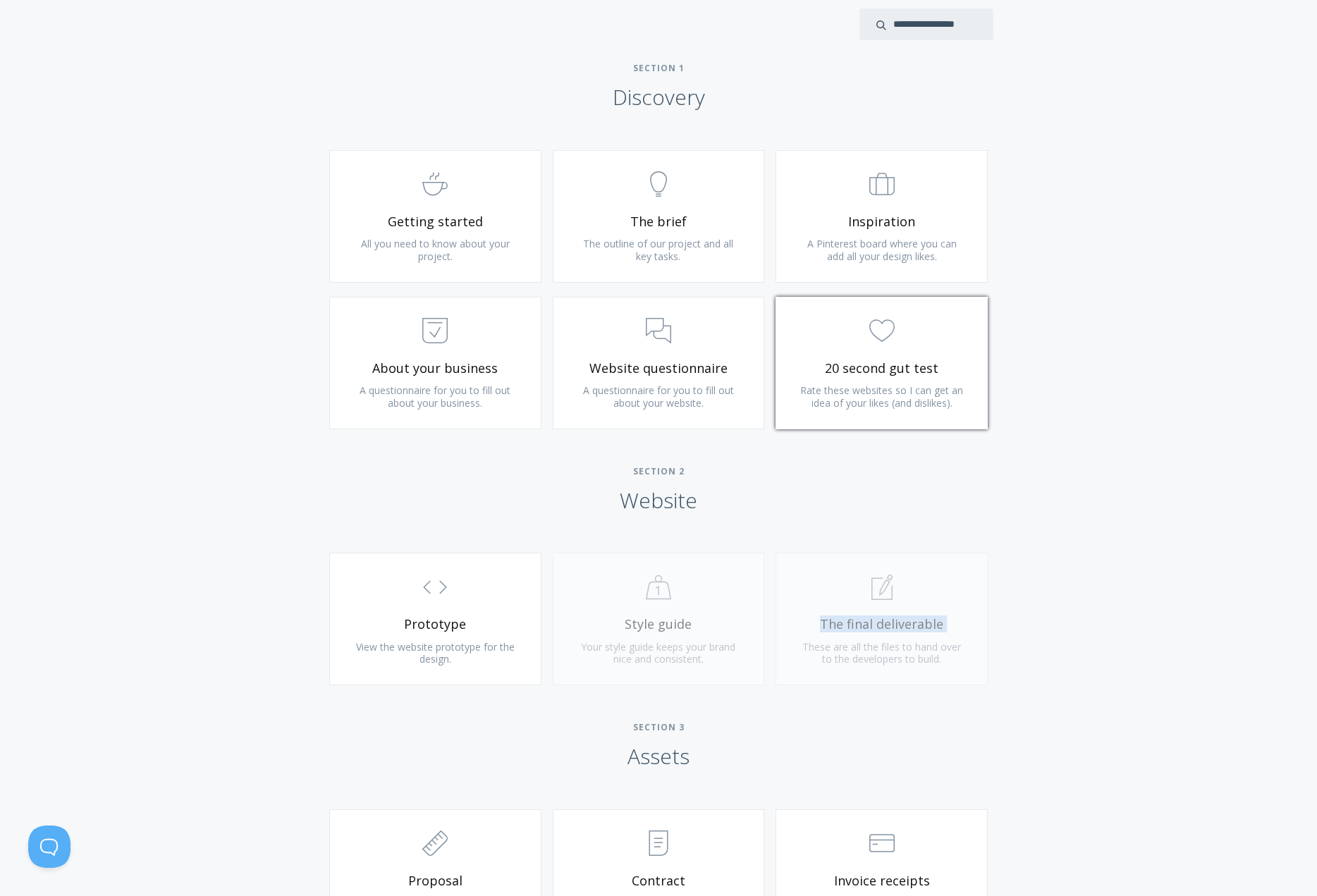
click at [878, 368] on span "20 second gut test" at bounding box center [881, 368] width 168 height 16
click at [643, 382] on link ".st0{fill:none;stroke:#000000;stroke-width:2;stroke-miterlimit:10;} 3. Communic…" at bounding box center [658, 363] width 212 height 133
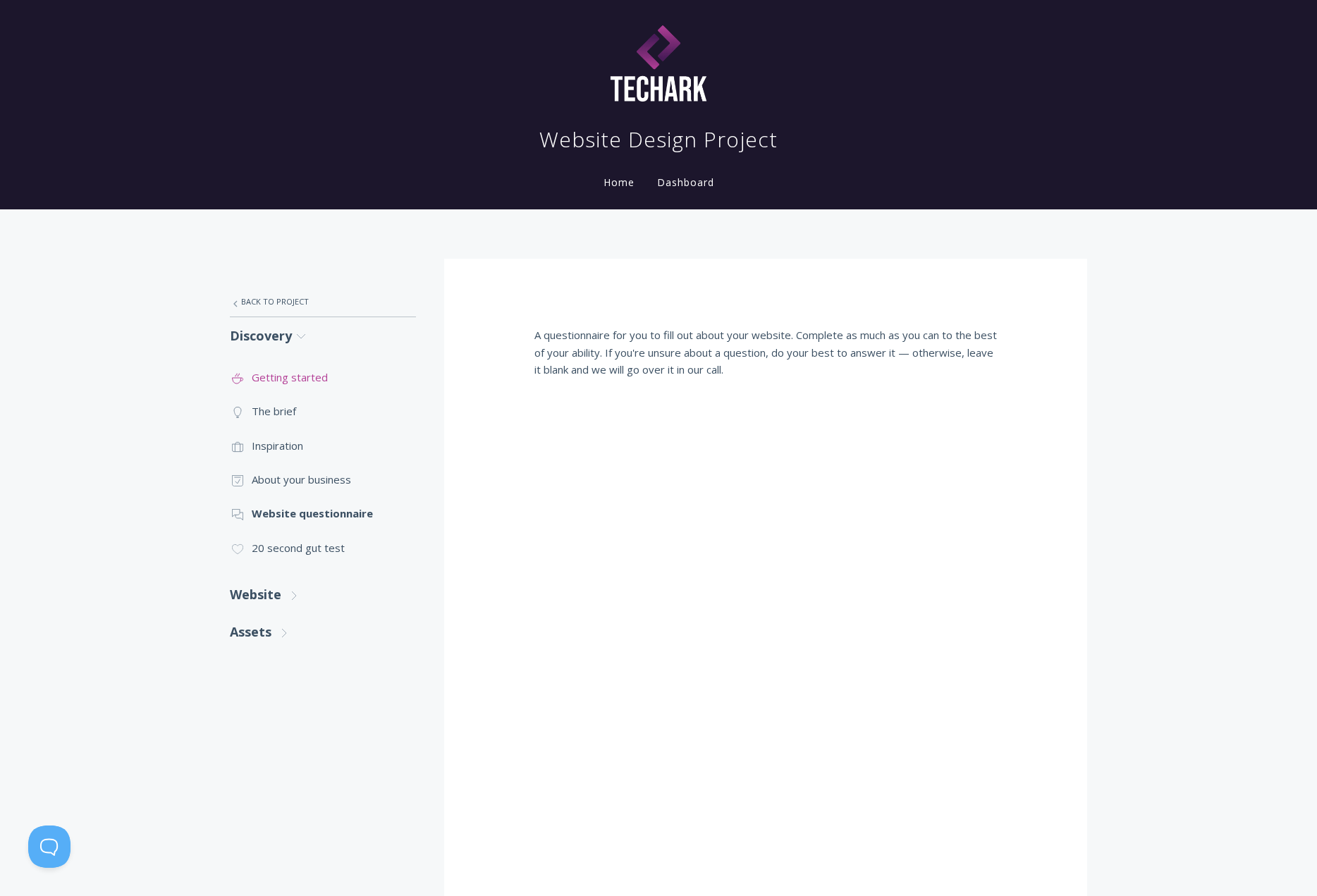
click at [288, 374] on link ".st0{fill:none;stroke:#000000;stroke-width:2;stroke-miterlimit:10;} Untitled-22…" at bounding box center [322, 377] width 186 height 34
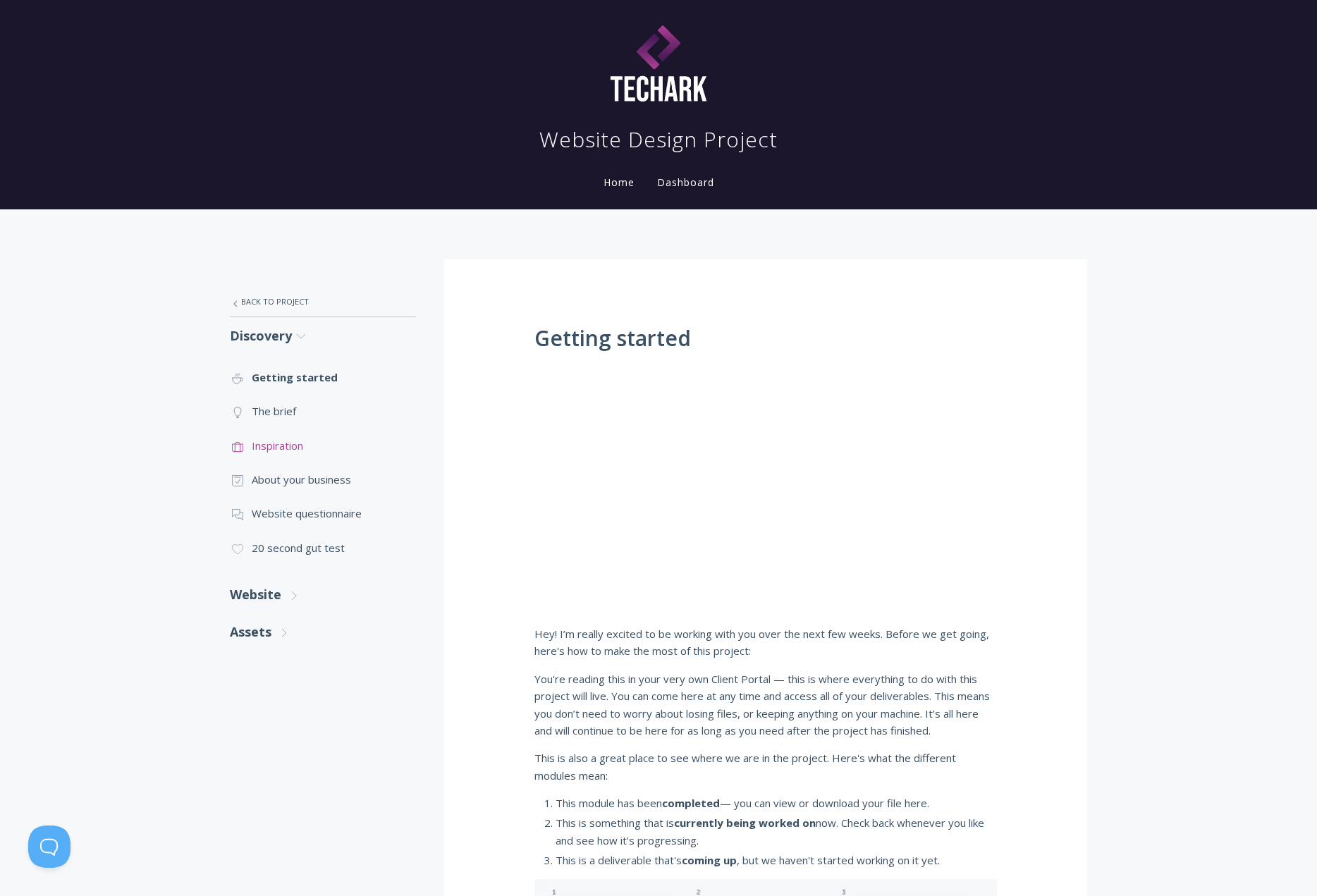
click at [267, 442] on link ".st0{fill:none;stroke:#000000;stroke-width:2;stroke-miterlimit:10;} Untitled-20…" at bounding box center [322, 446] width 186 height 34
click at [298, 477] on link ".st0{fill:none;stroke:#000000;stroke-width:2;stroke-miterlimit:10;} Untitled-18…" at bounding box center [322, 479] width 186 height 34
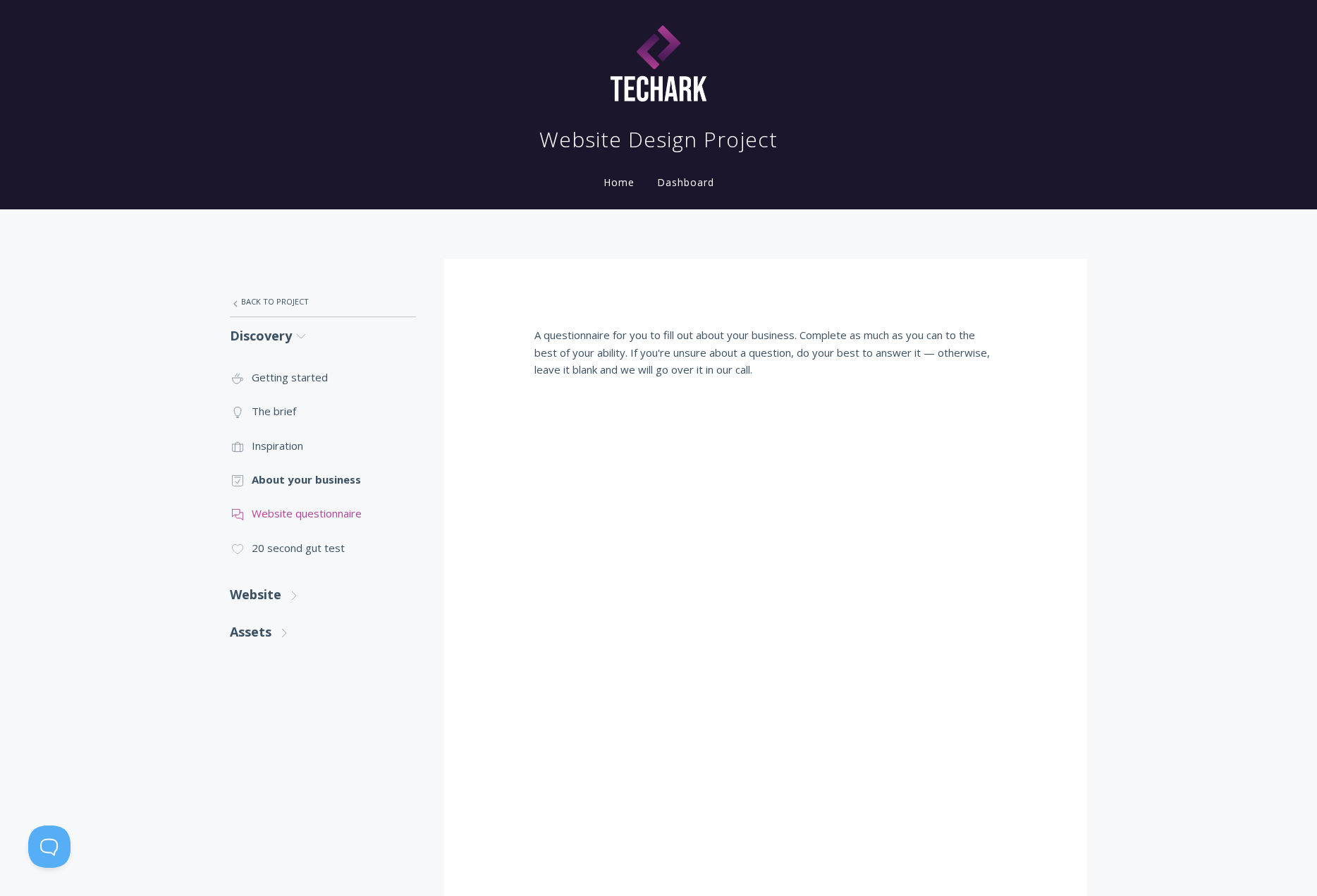
click at [284, 508] on link ".st0{fill:none;stroke:#000000;stroke-width:2;stroke-miterlimit:10;} 3. Communic…" at bounding box center [322, 513] width 186 height 34
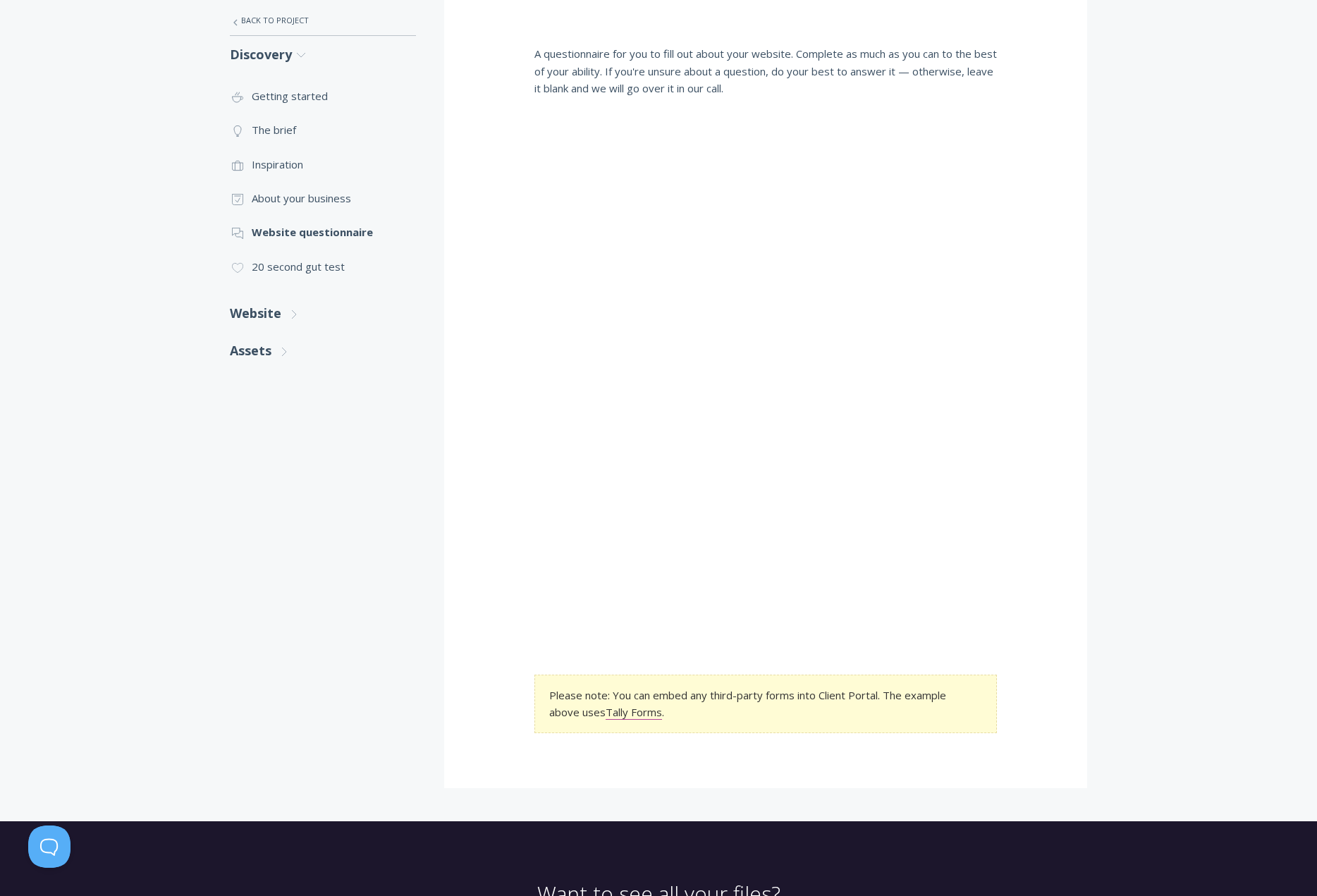
scroll to position [172, 0]
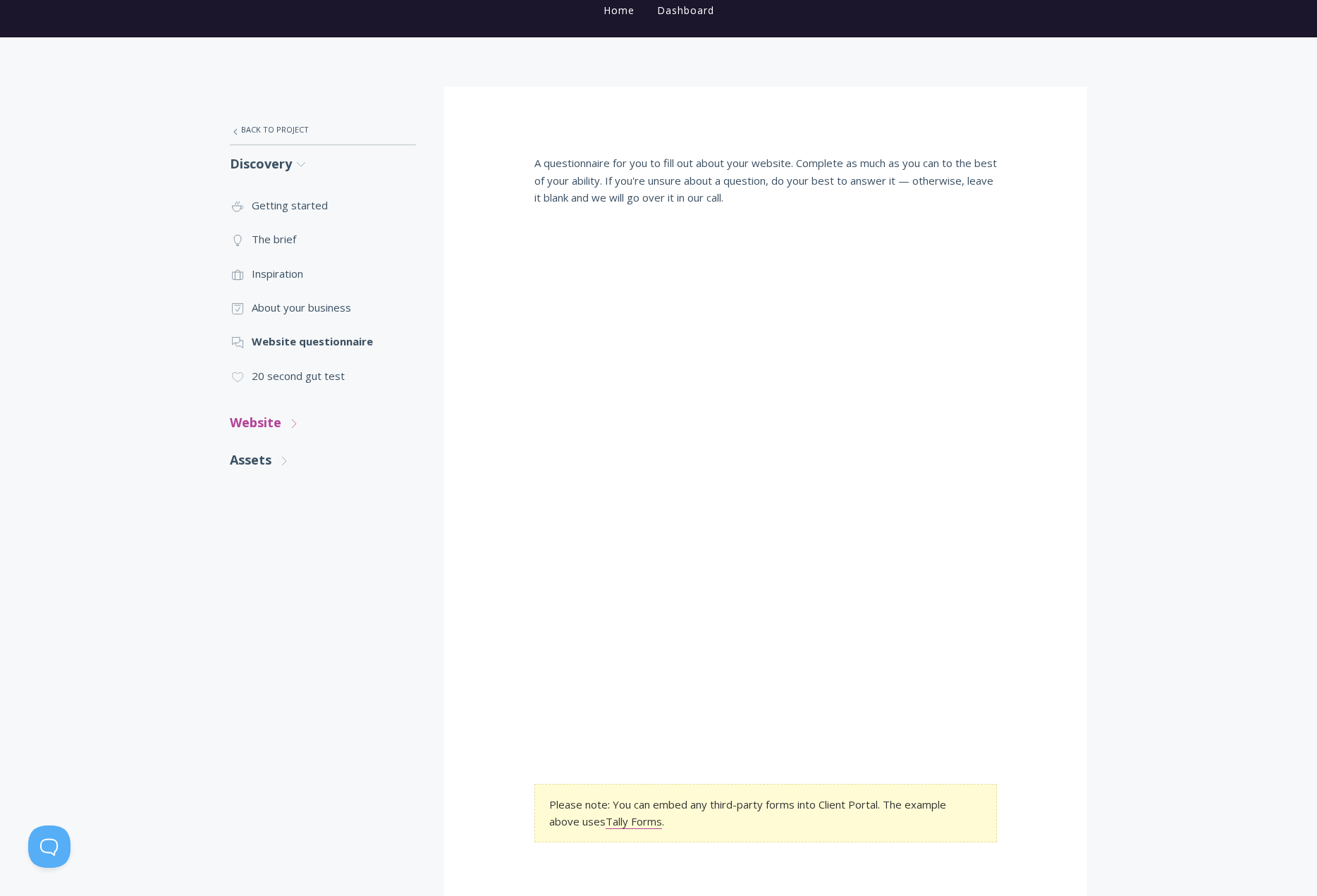
click at [252, 419] on link "Website .st0{fill:none;stroke:#000000;stroke-width:2;stroke-miterlimit:10;} Unt…" at bounding box center [322, 422] width 186 height 37
click at [268, 460] on link ".st0{fill:none;stroke:#000000;stroke-width:2;stroke-miterlimit:10;} Untitled-16…" at bounding box center [322, 463] width 186 height 34
